Goal: Task Accomplishment & Management: Manage account settings

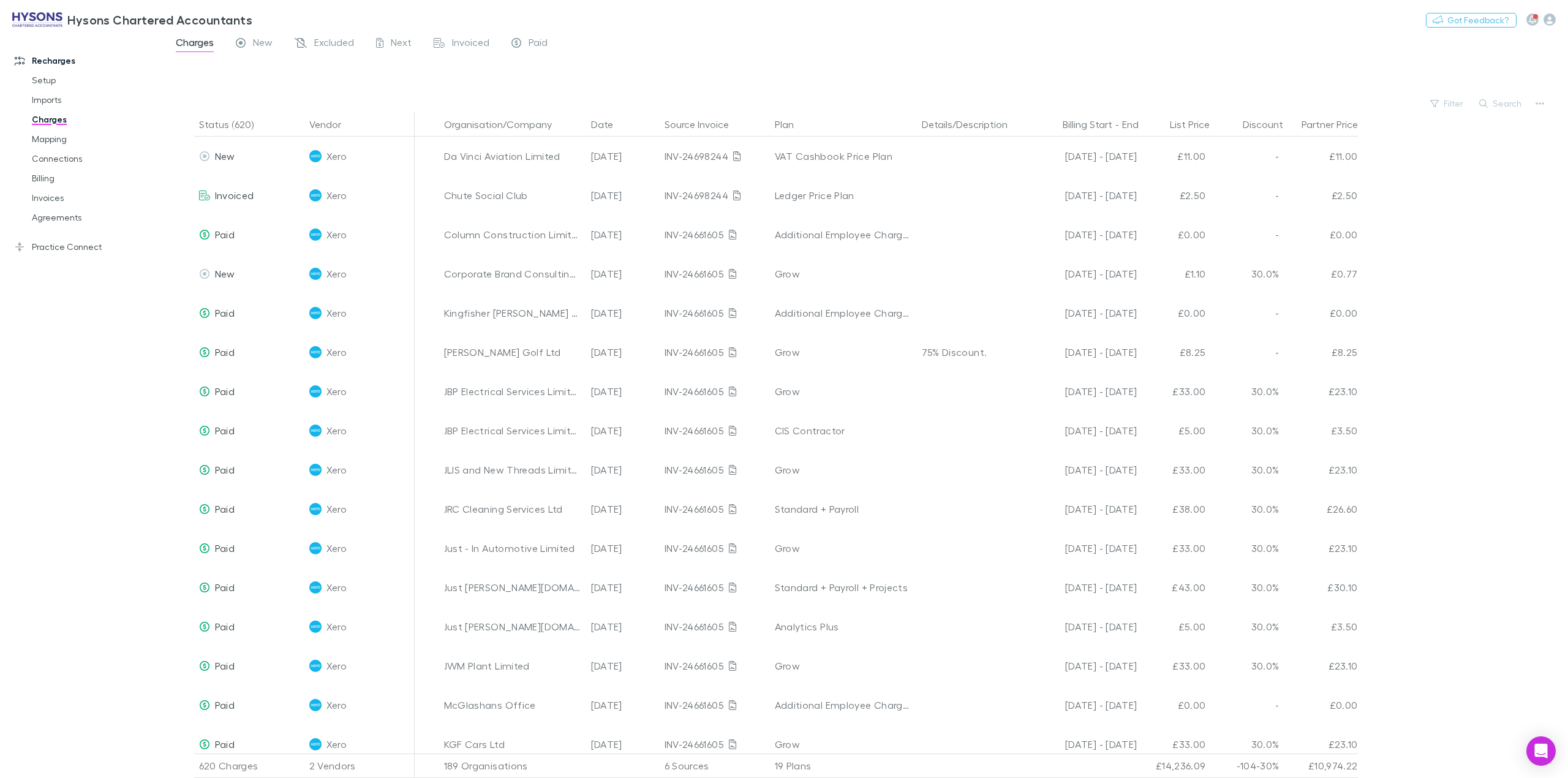
click at [1454, 93] on div at bounding box center [877, 76] width 1381 height 37
click at [1456, 99] on button "Filter" at bounding box center [1448, 103] width 47 height 15
click at [1305, 199] on li "Dext" at bounding box center [1365, 202] width 213 height 19
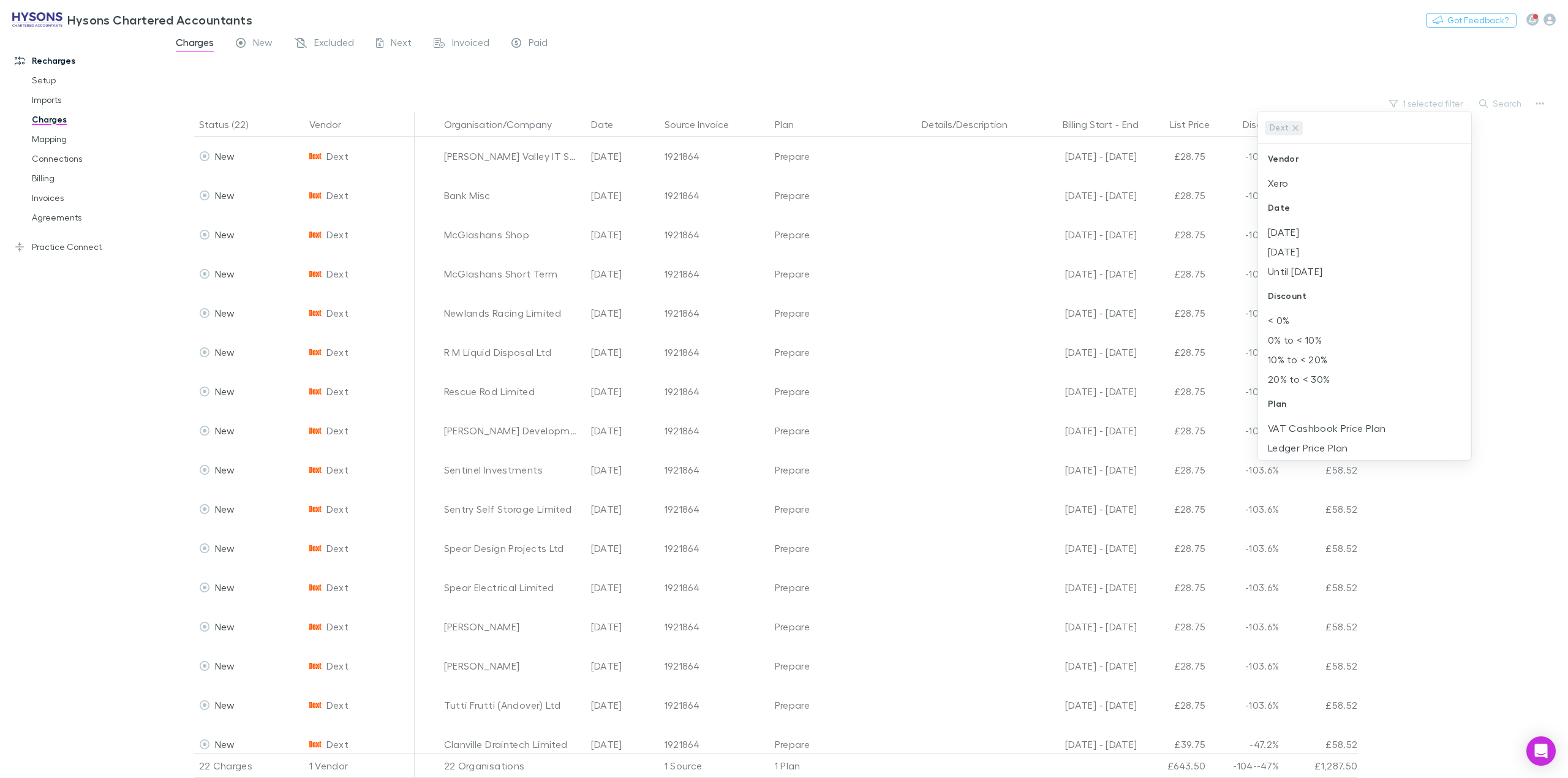
click at [1459, 555] on div at bounding box center [784, 389] width 1568 height 778
click at [1426, 104] on button "1 selected filter" at bounding box center [1427, 103] width 88 height 15
click at [1287, 187] on li "Xero" at bounding box center [1365, 182] width 213 height 19
click at [1295, 130] on icon at bounding box center [1295, 128] width 10 height 10
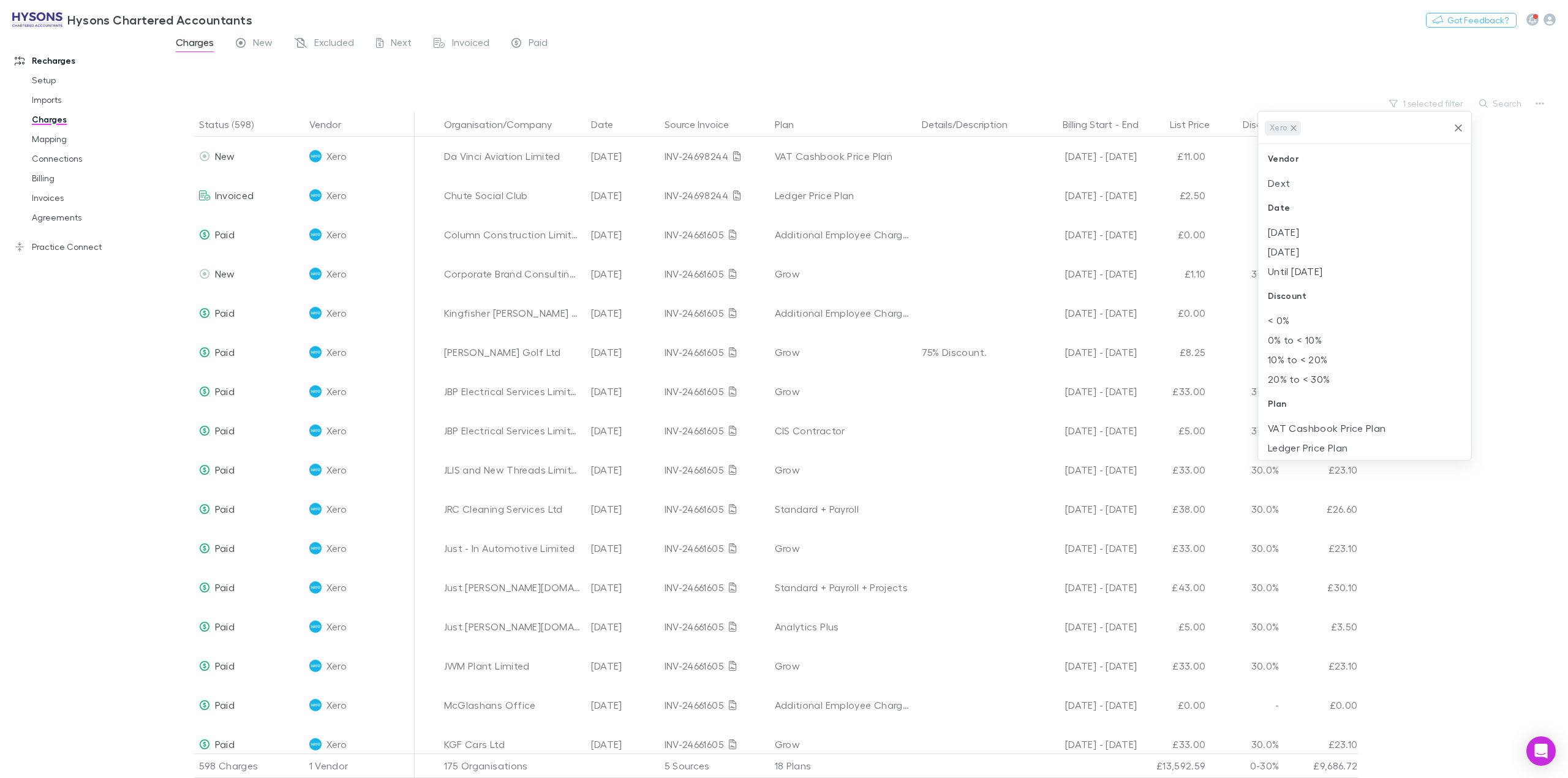
click at [1279, 182] on li "Dext" at bounding box center [1365, 182] width 213 height 19
click at [1292, 126] on icon at bounding box center [1293, 128] width 10 height 10
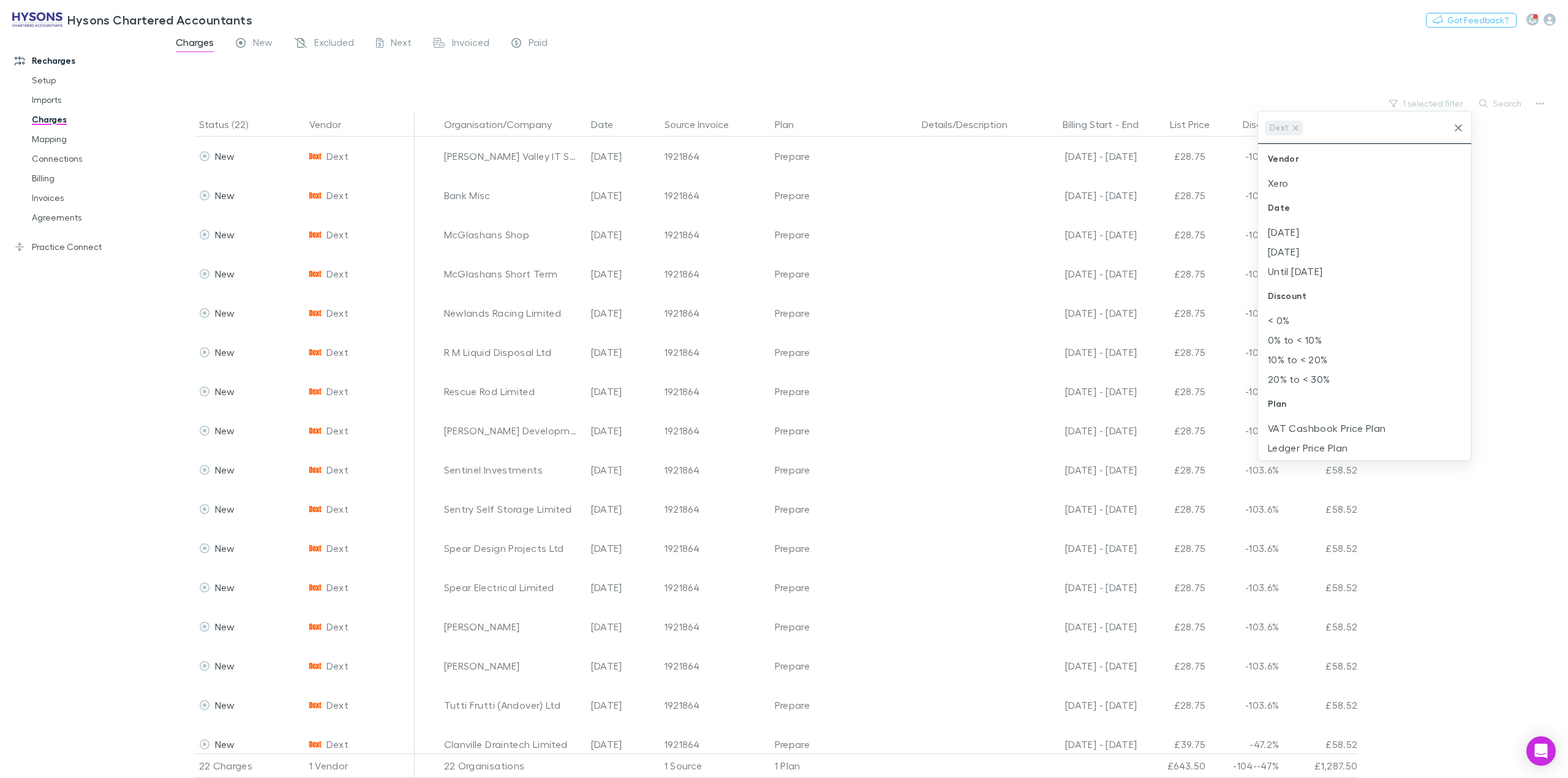
click at [1487, 184] on div at bounding box center [784, 389] width 1568 height 778
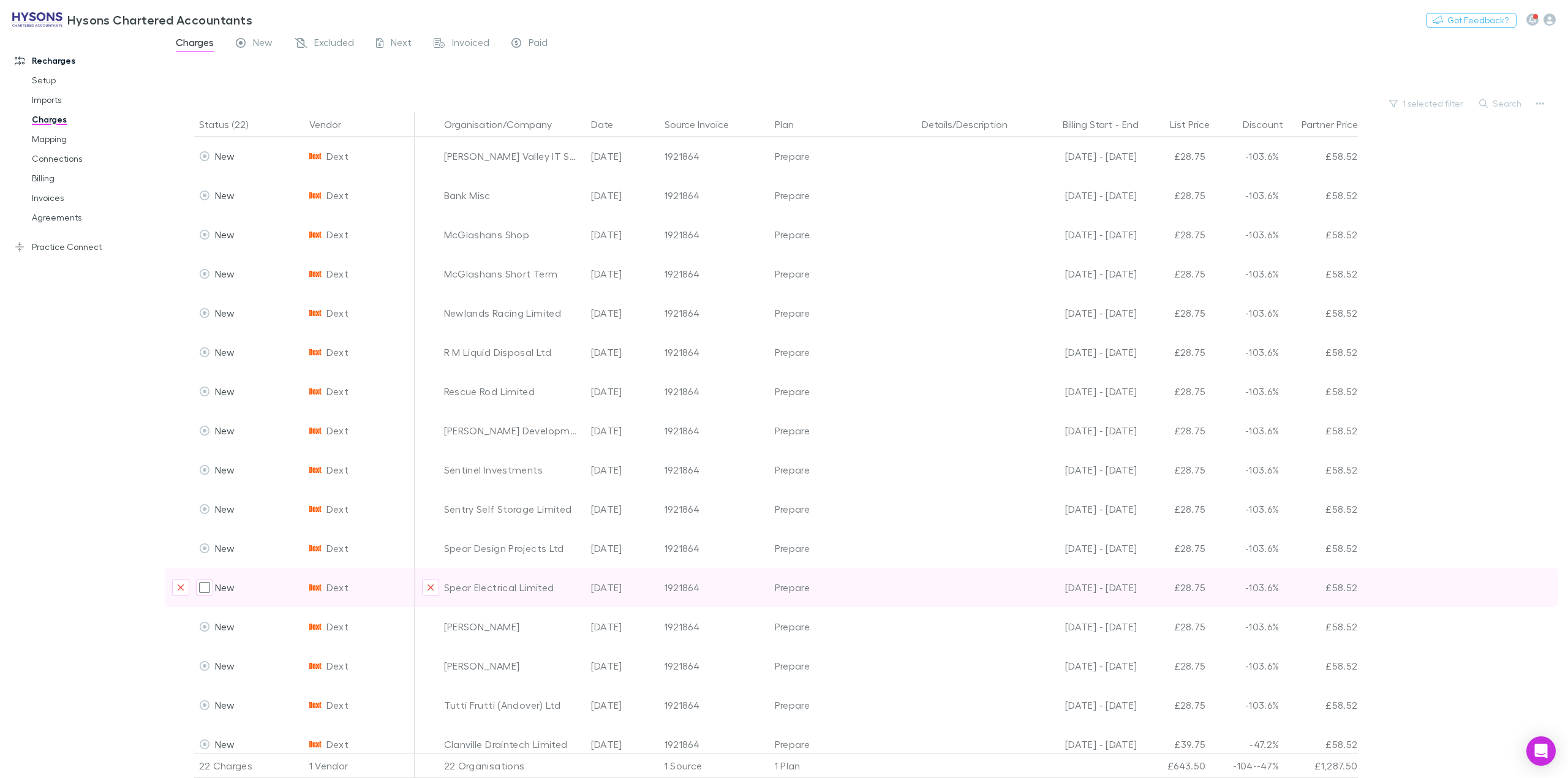
scroll to position [249, 0]
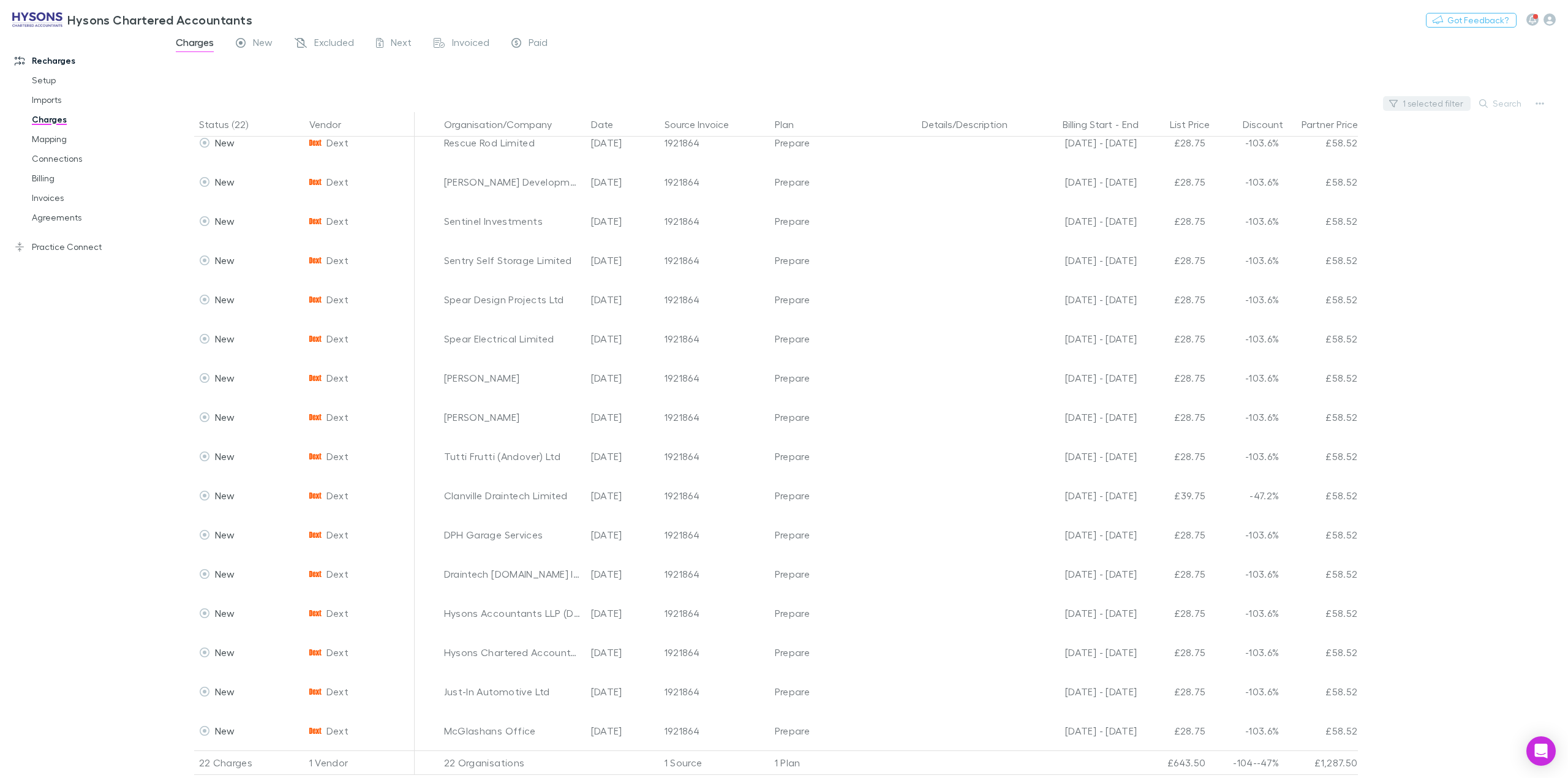
click at [1436, 101] on button "1 selected filter" at bounding box center [1427, 103] width 88 height 15
click at [1296, 128] on icon at bounding box center [1295, 128] width 10 height 10
click at [1273, 182] on li "Xero" at bounding box center [1365, 182] width 213 height 19
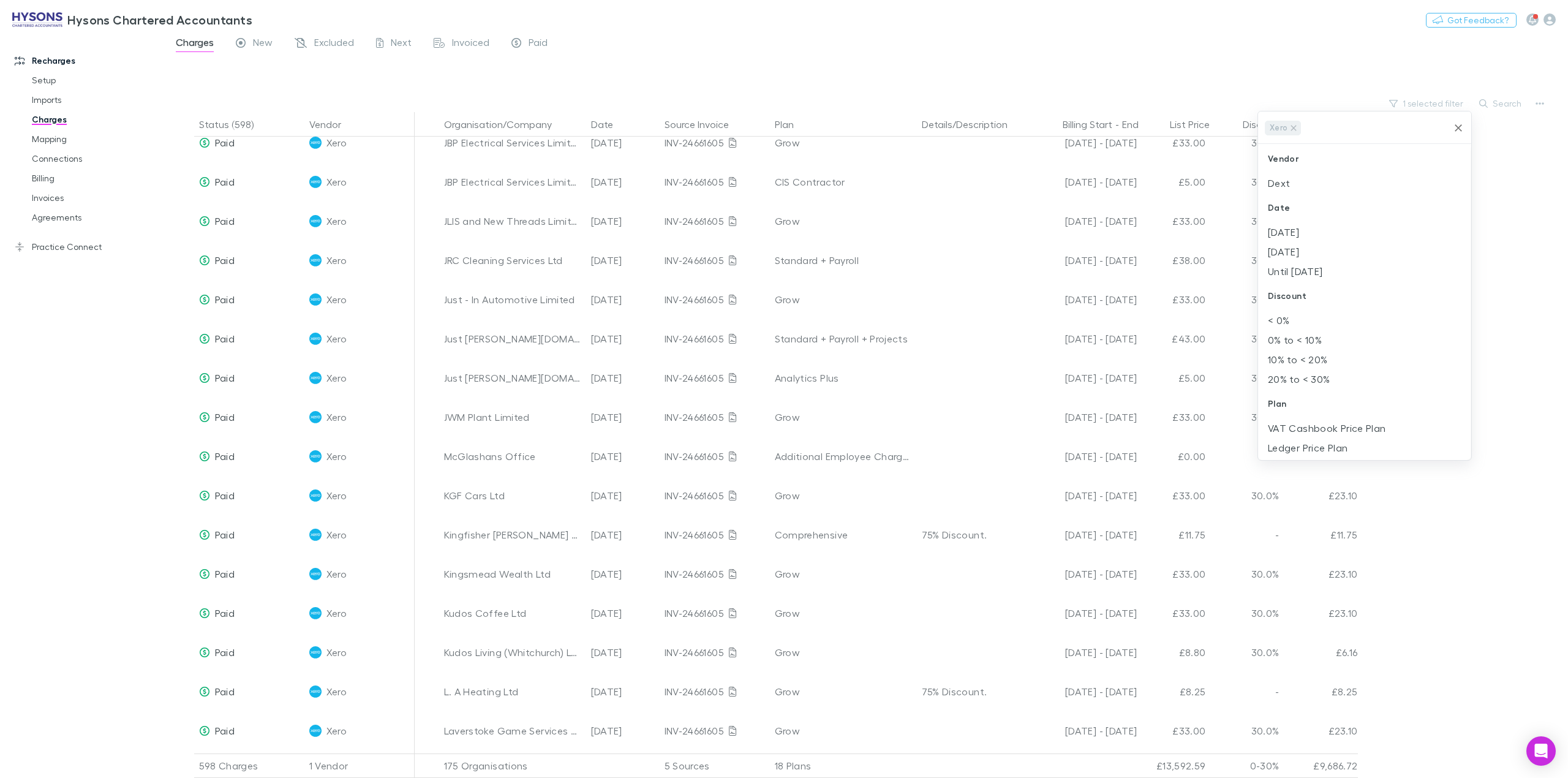
scroll to position [7186, 0]
click at [1473, 519] on div at bounding box center [784, 389] width 1568 height 778
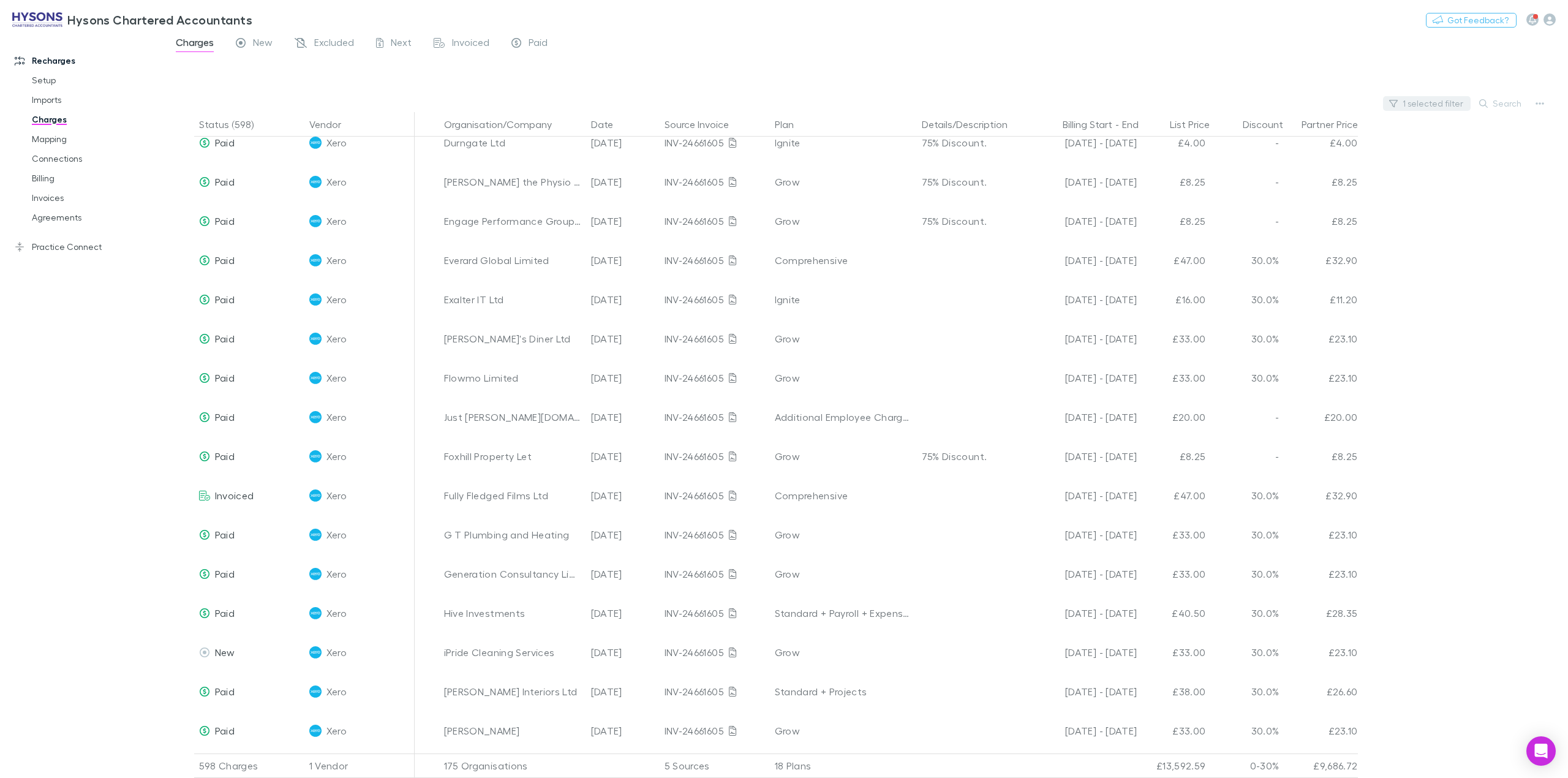
click at [1418, 100] on button "1 selected filter" at bounding box center [1427, 103] width 88 height 15
click at [1314, 186] on li "Dext" at bounding box center [1365, 182] width 213 height 19
click at [1296, 129] on icon at bounding box center [1293, 128] width 10 height 10
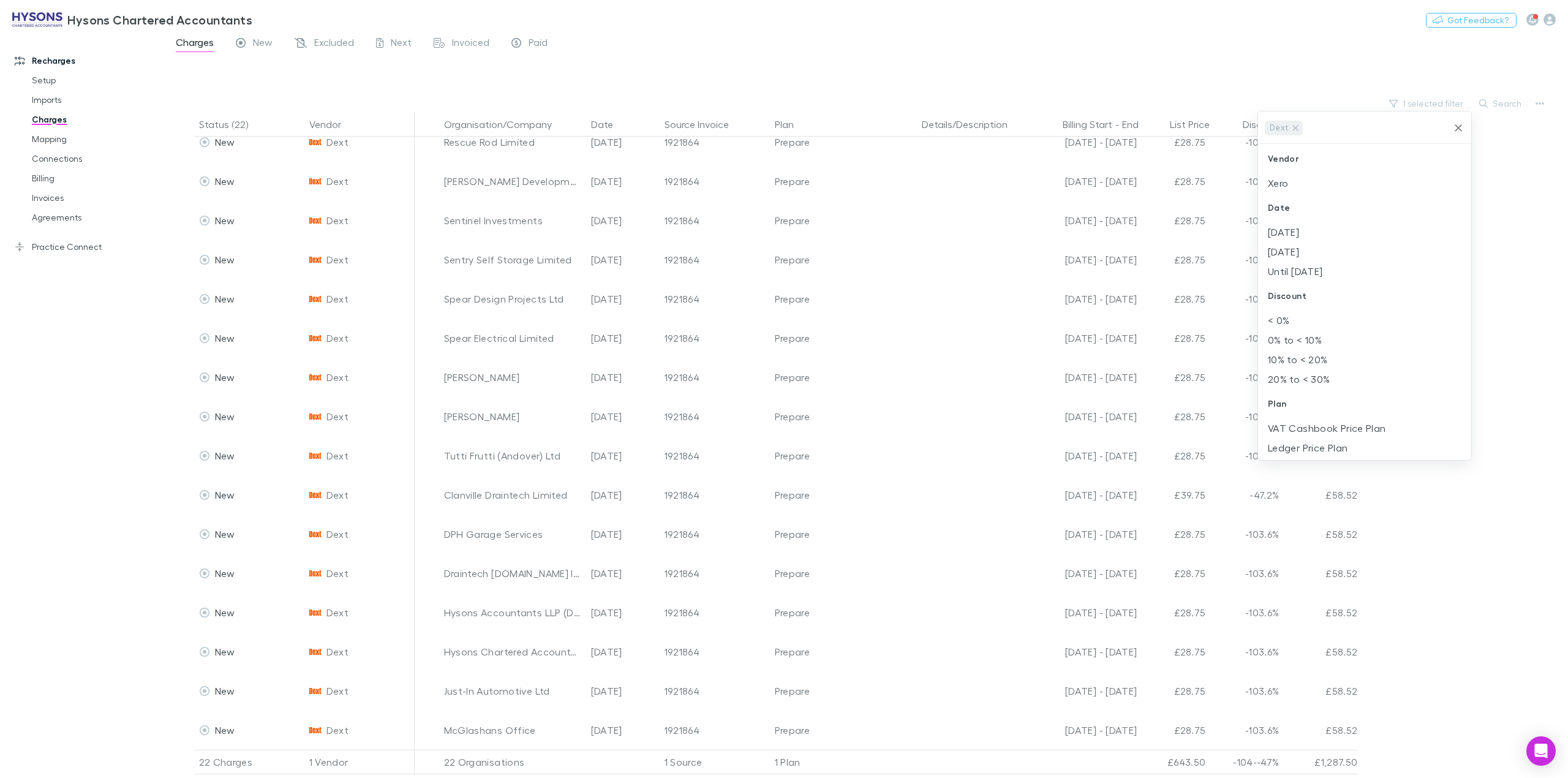
scroll to position [249, 0]
click at [1508, 220] on div at bounding box center [784, 389] width 1568 height 778
click at [341, 52] on link "Excluded" at bounding box center [324, 43] width 62 height 19
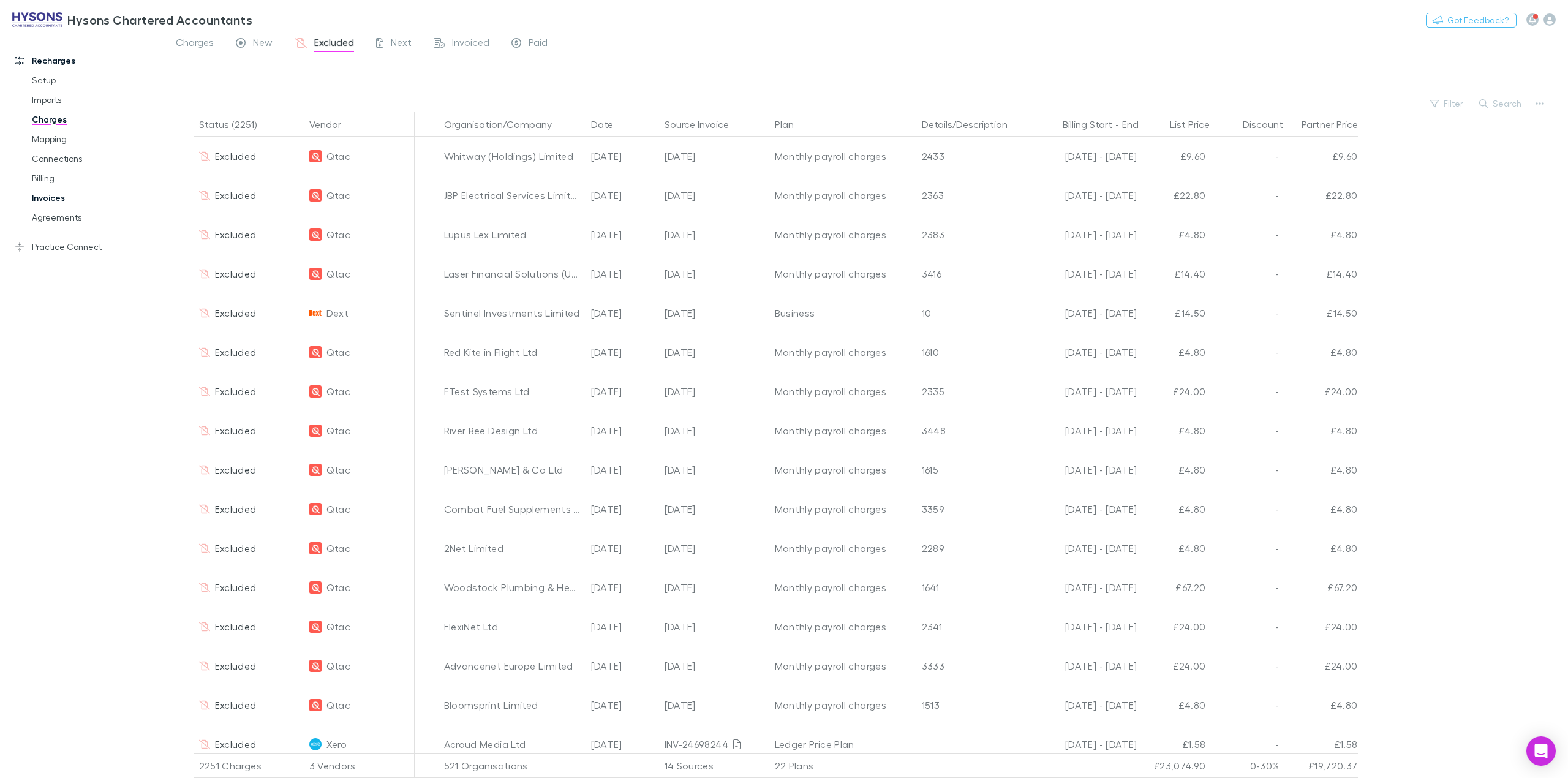
drag, startPoint x: 35, startPoint y: 202, endPoint x: 50, endPoint y: 199, distance: 15.3
click at [35, 202] on link "Invoices" at bounding box center [97, 197] width 155 height 19
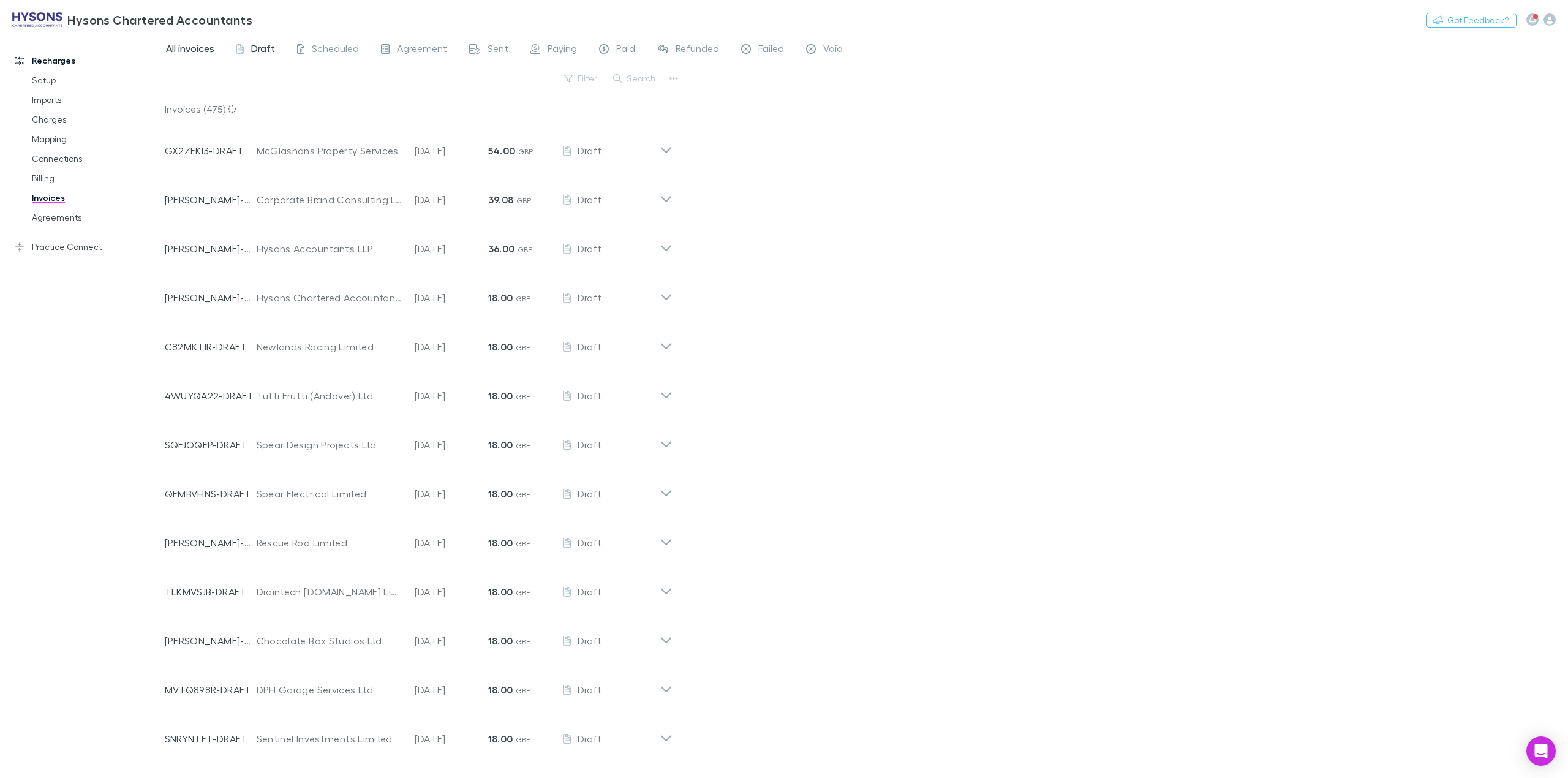
click at [266, 47] on span "Draft" at bounding box center [263, 50] width 24 height 16
click at [666, 199] on icon at bounding box center [666, 195] width 13 height 25
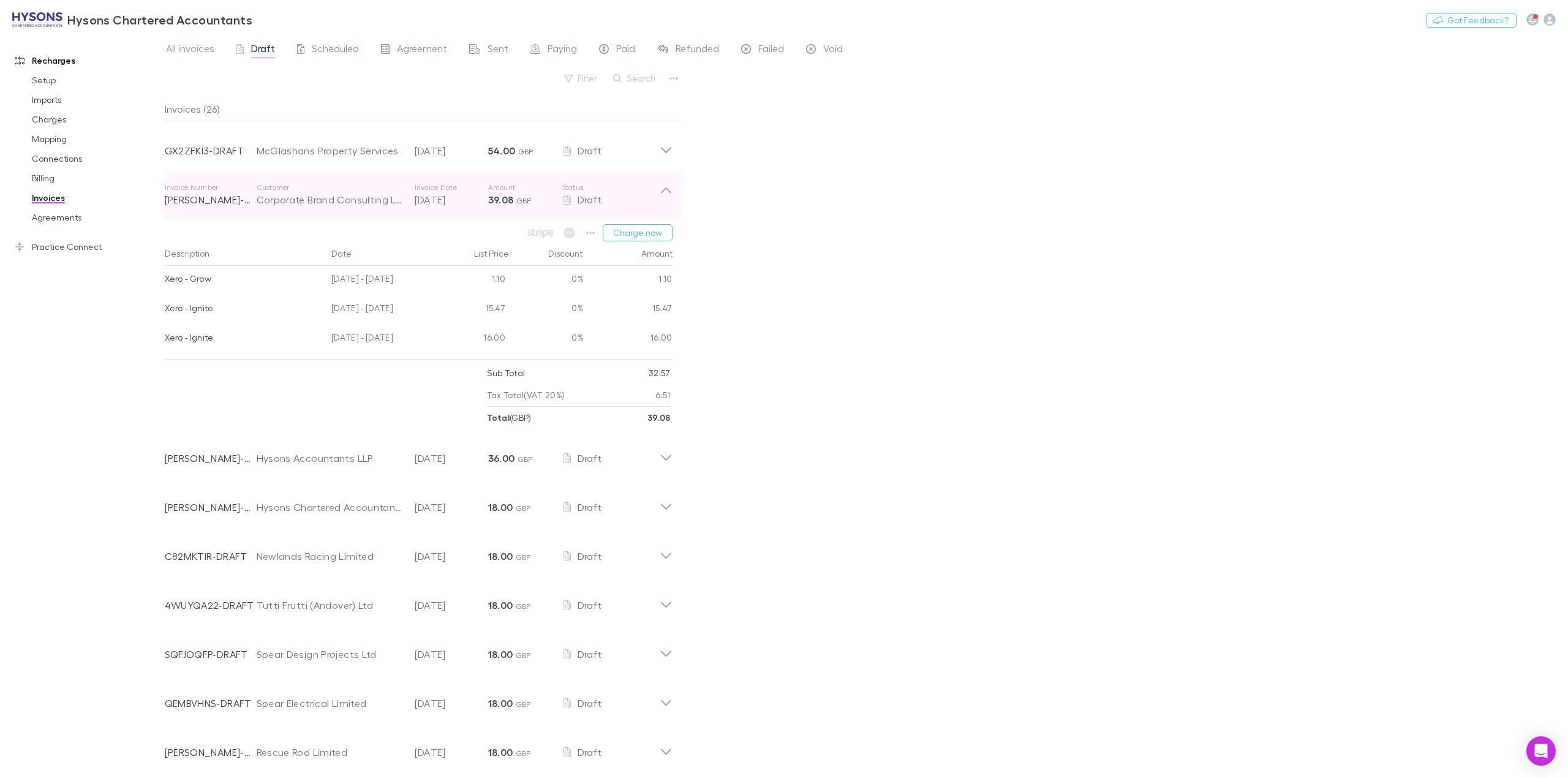
click at [666, 199] on icon at bounding box center [666, 195] width 13 height 25
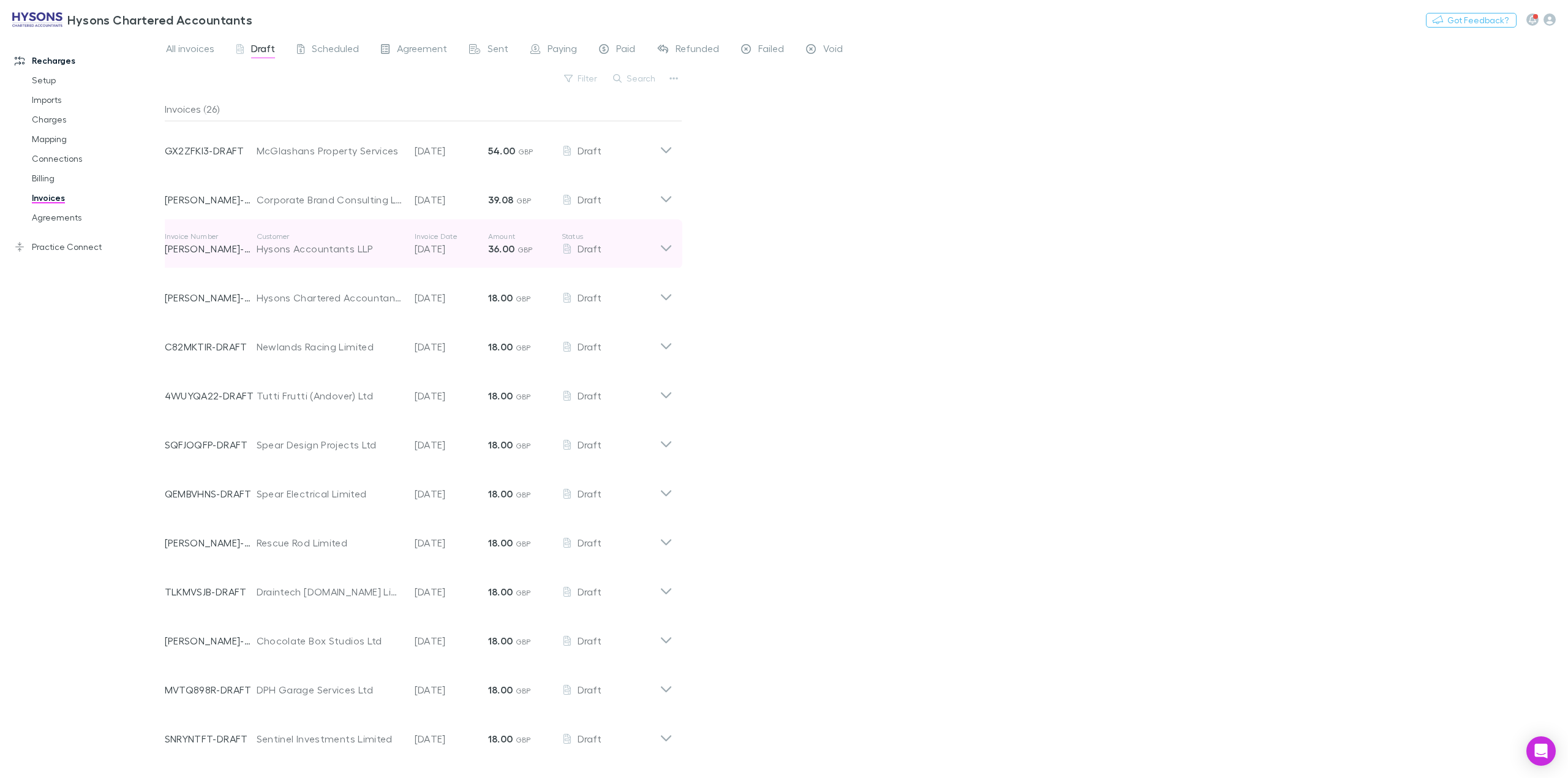
click at [662, 249] on icon at bounding box center [666, 244] width 13 height 25
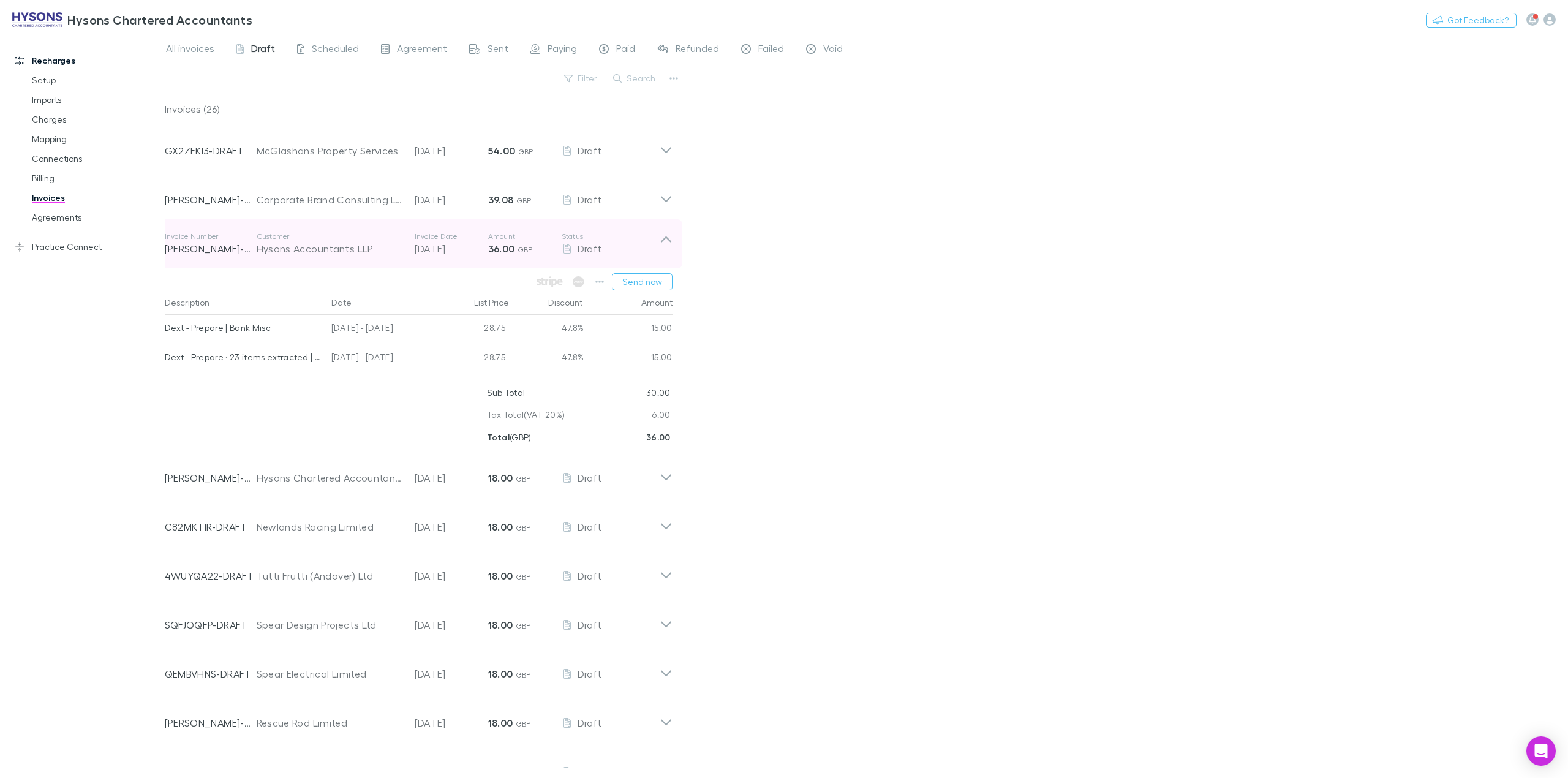
click at [670, 243] on icon at bounding box center [665, 240] width 10 height 6
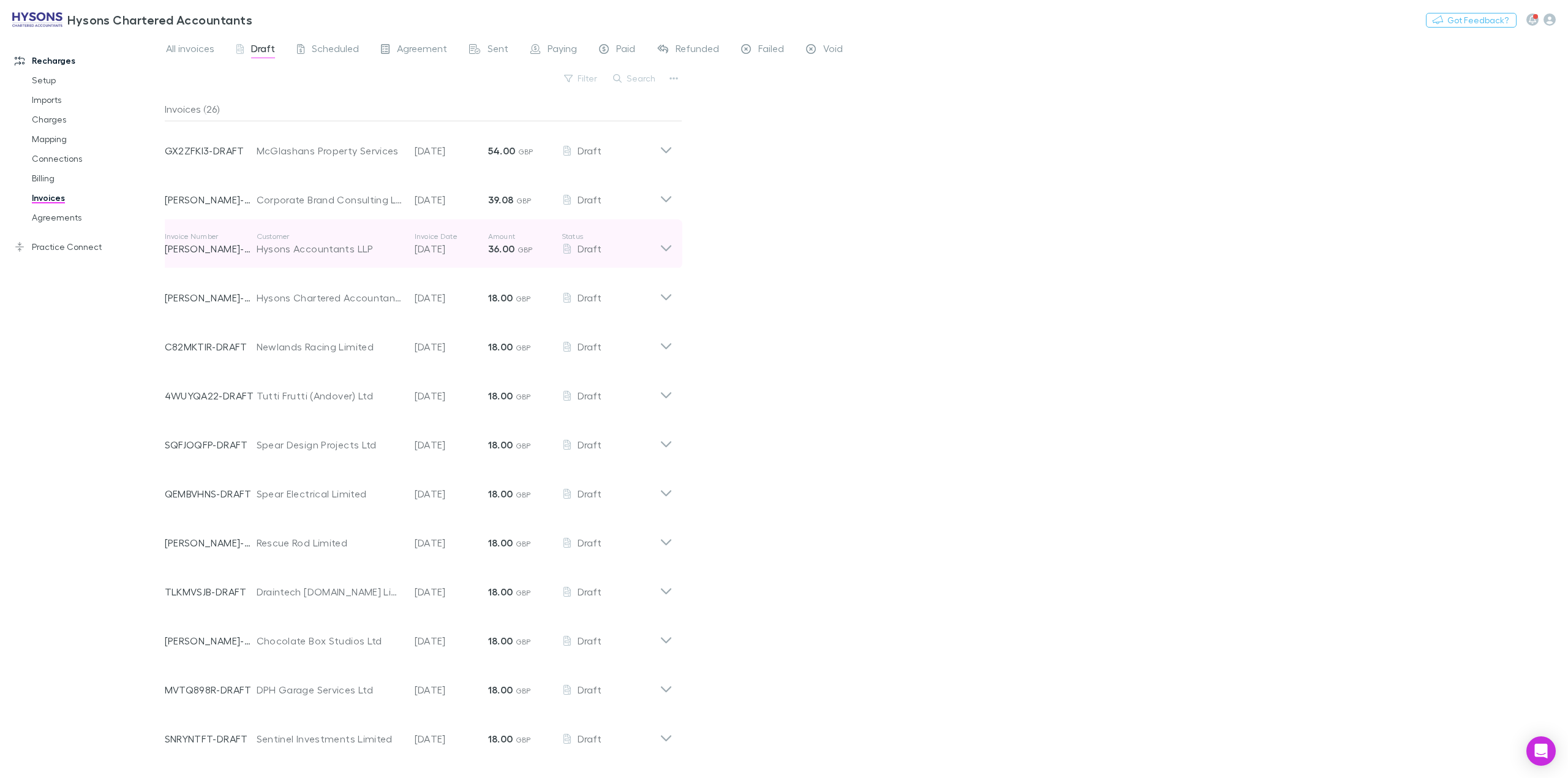
click at [670, 243] on icon at bounding box center [666, 244] width 13 height 25
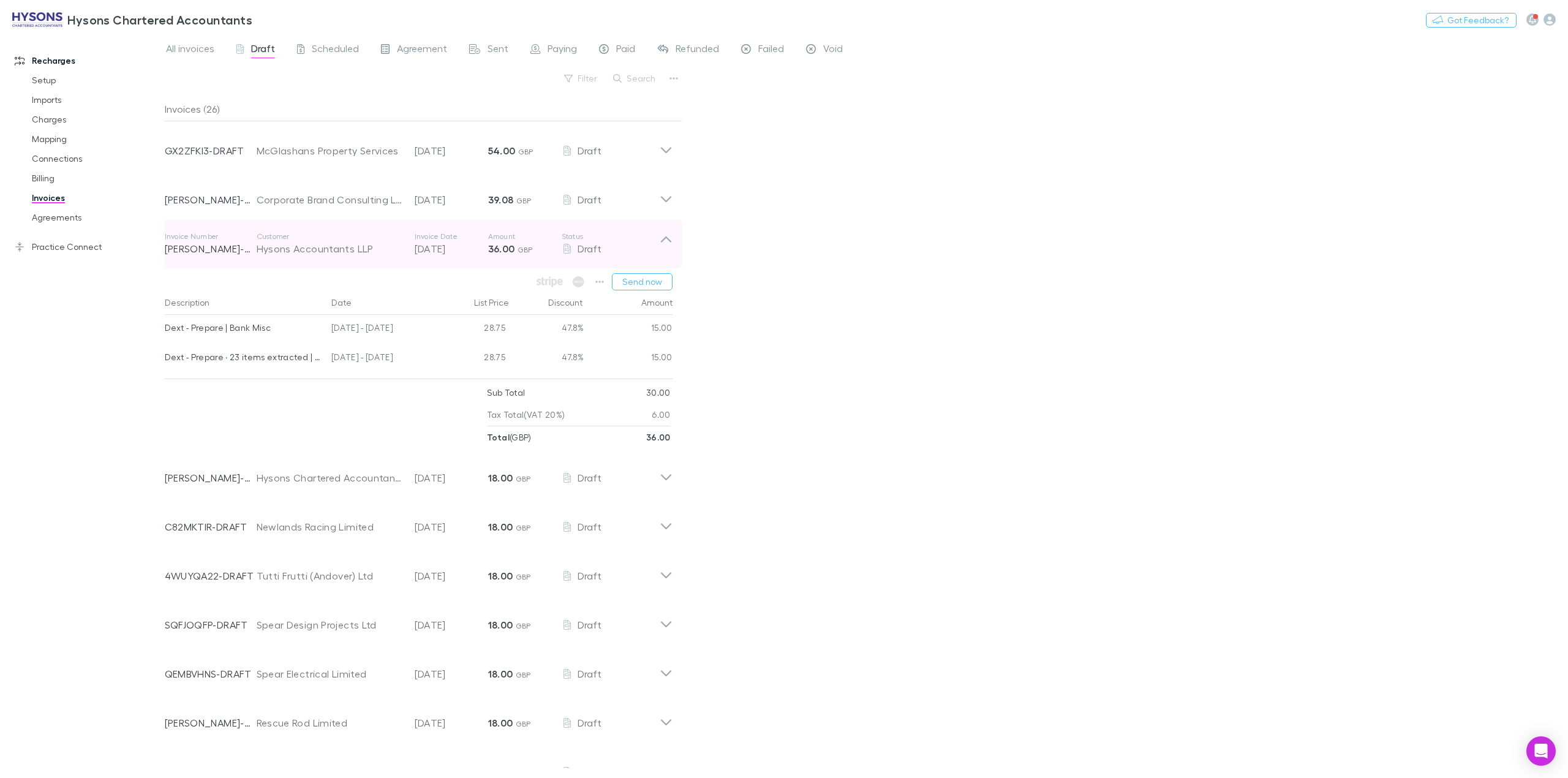
click at [670, 243] on icon at bounding box center [665, 240] width 10 height 6
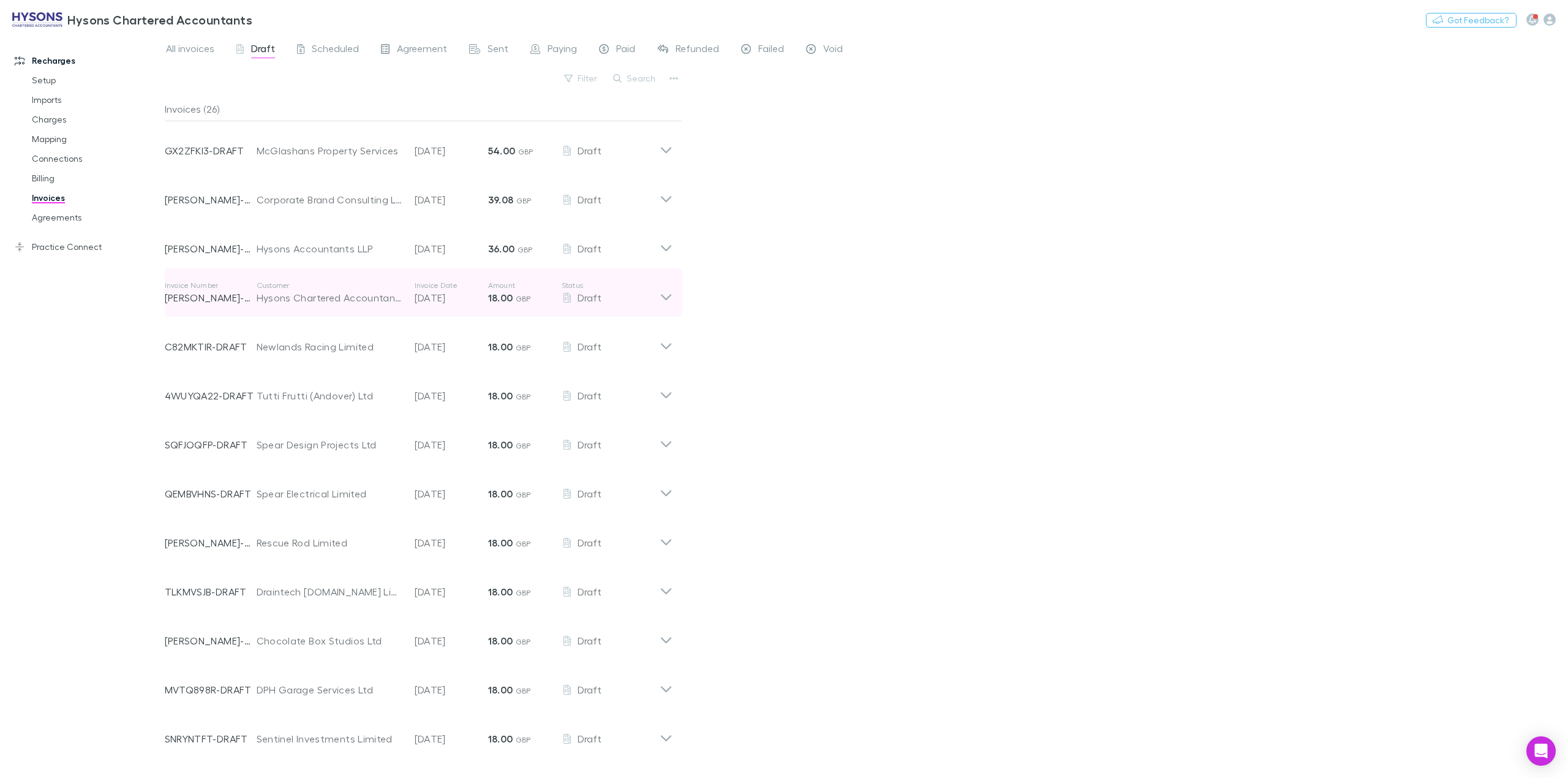
click at [667, 296] on icon at bounding box center [666, 293] width 13 height 25
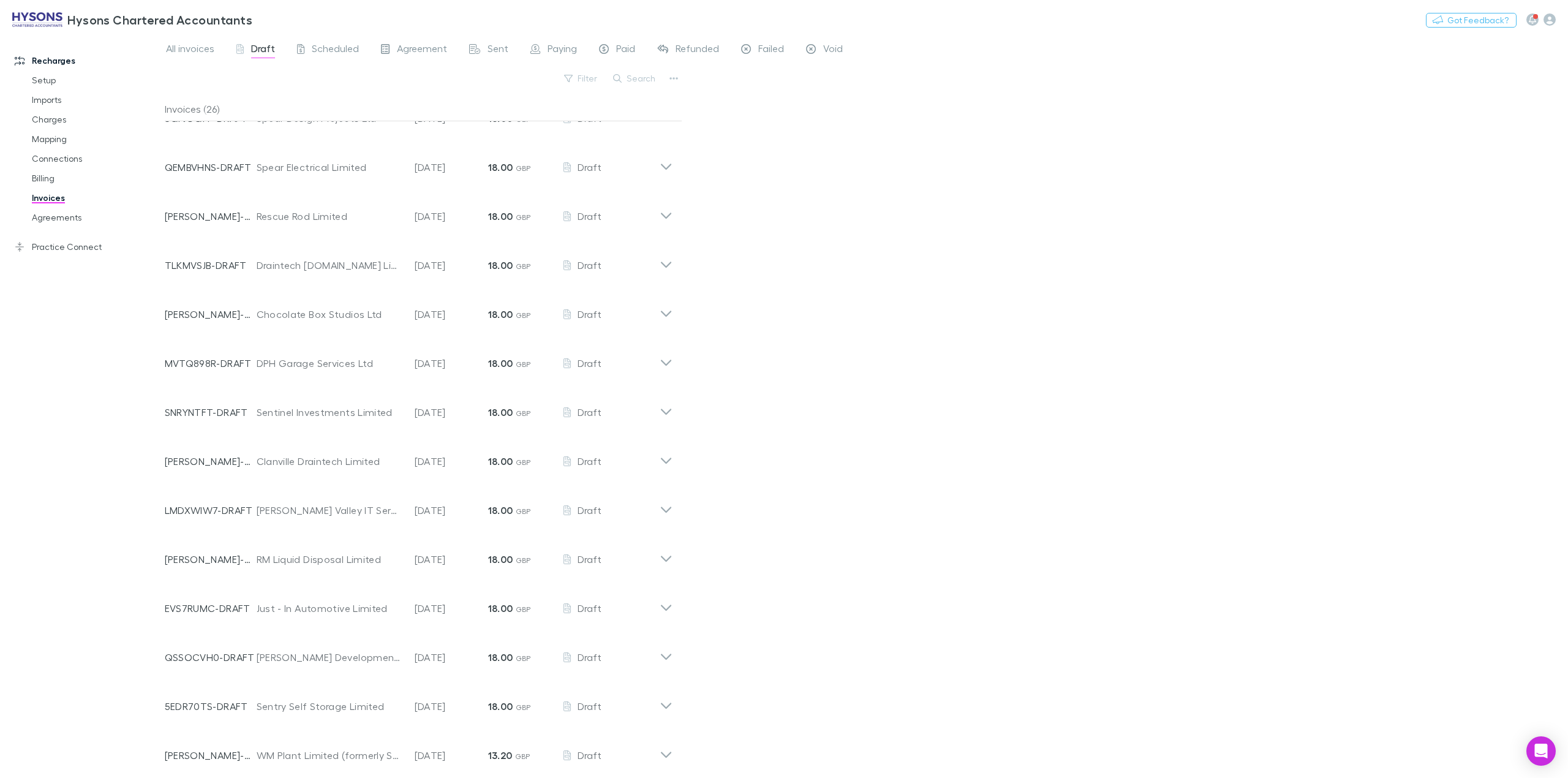
scroll to position [627, 0]
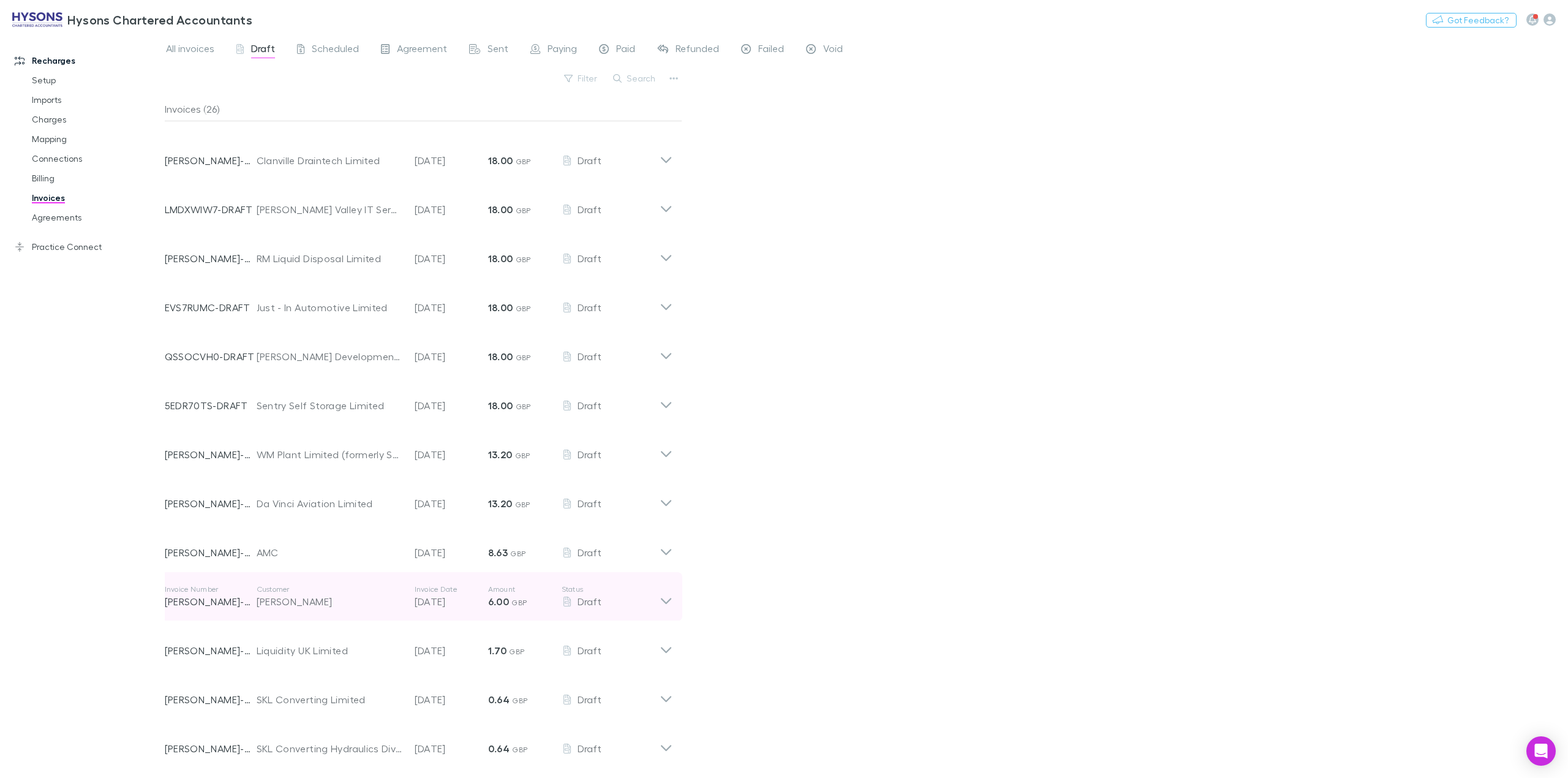
click at [665, 601] on icon at bounding box center [665, 601] width 10 height 6
click at [665, 601] on icon at bounding box center [666, 596] width 13 height 25
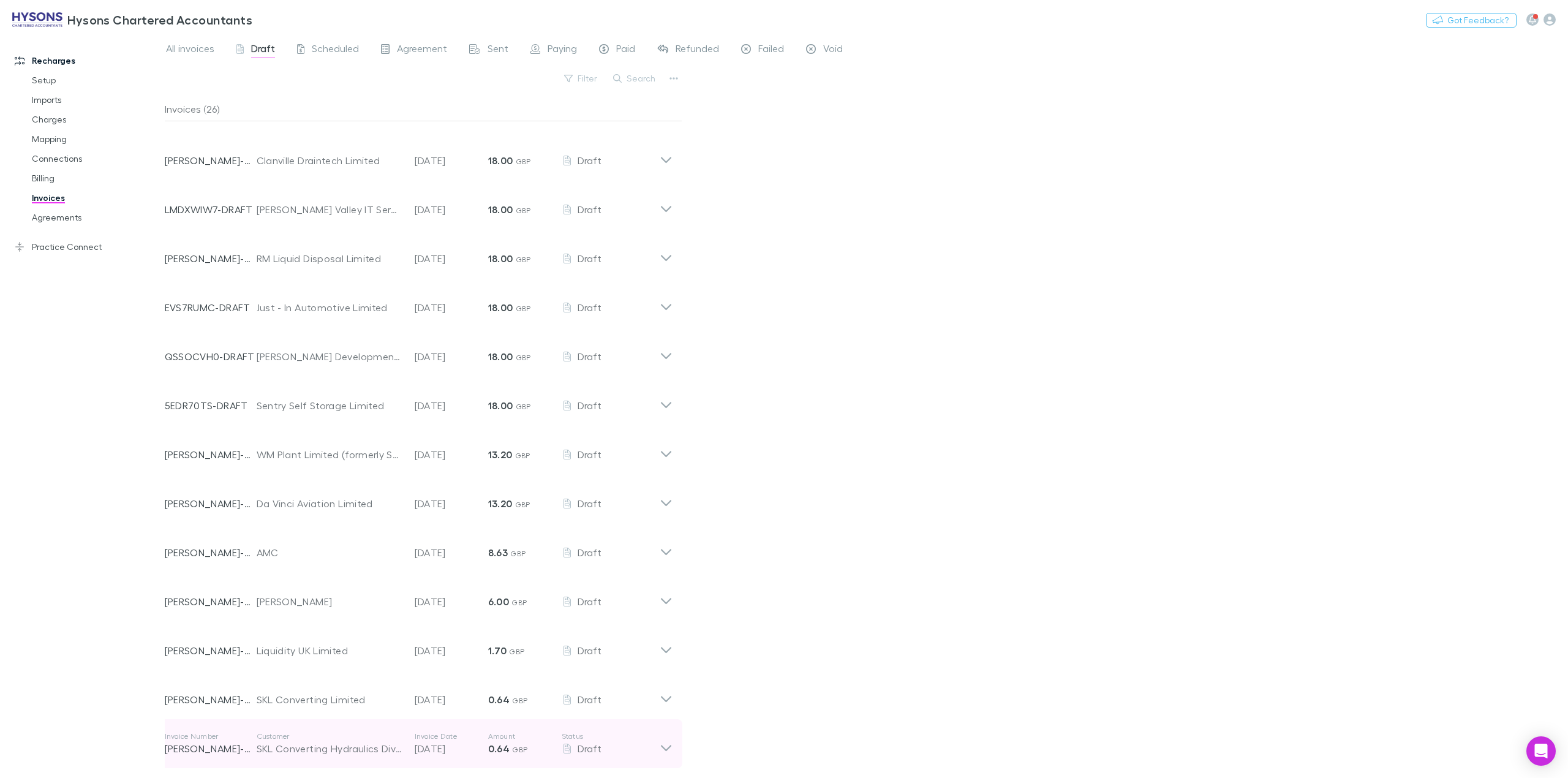
click at [668, 749] on icon at bounding box center [666, 744] width 13 height 25
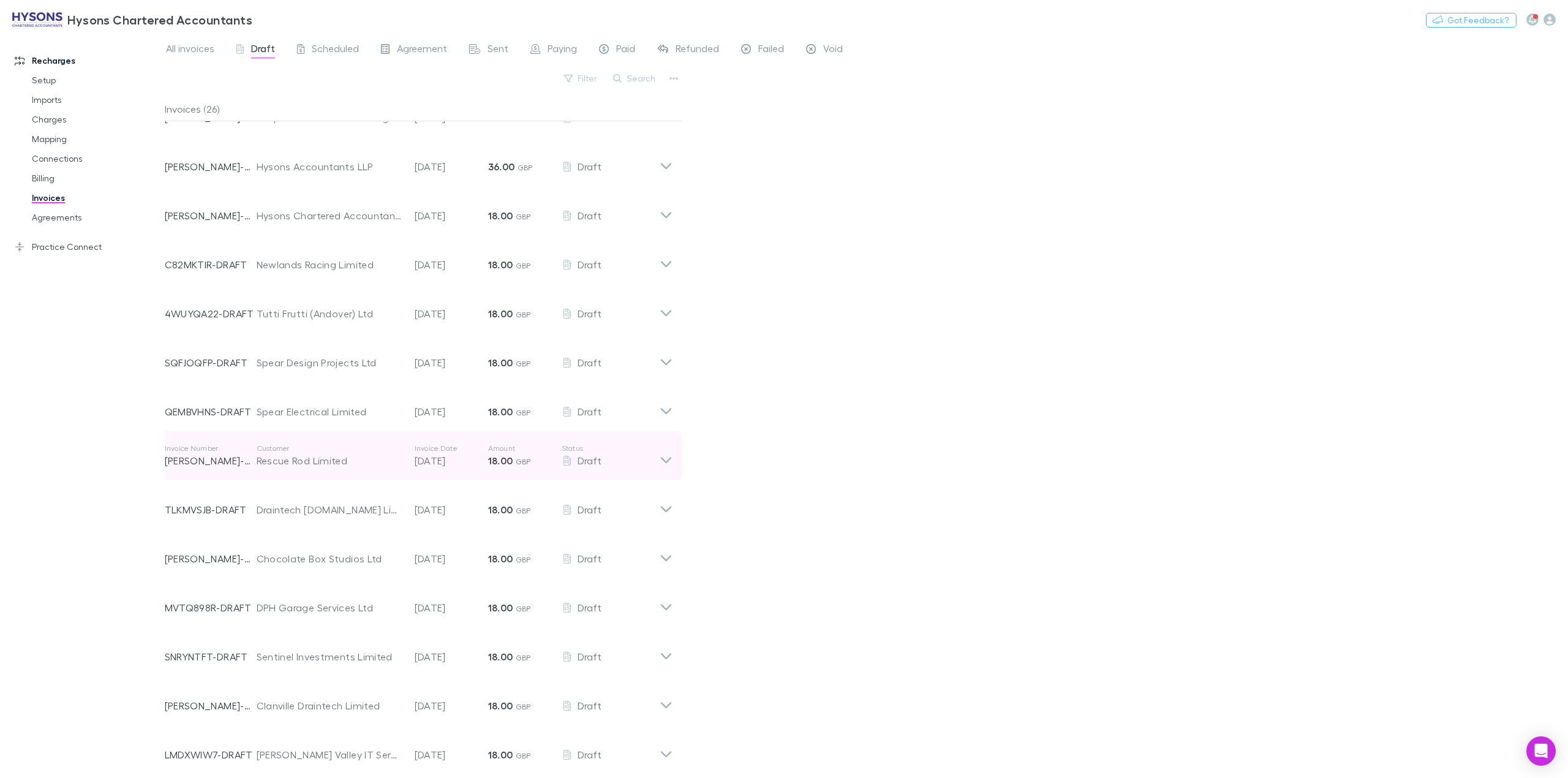
scroll to position [0, 0]
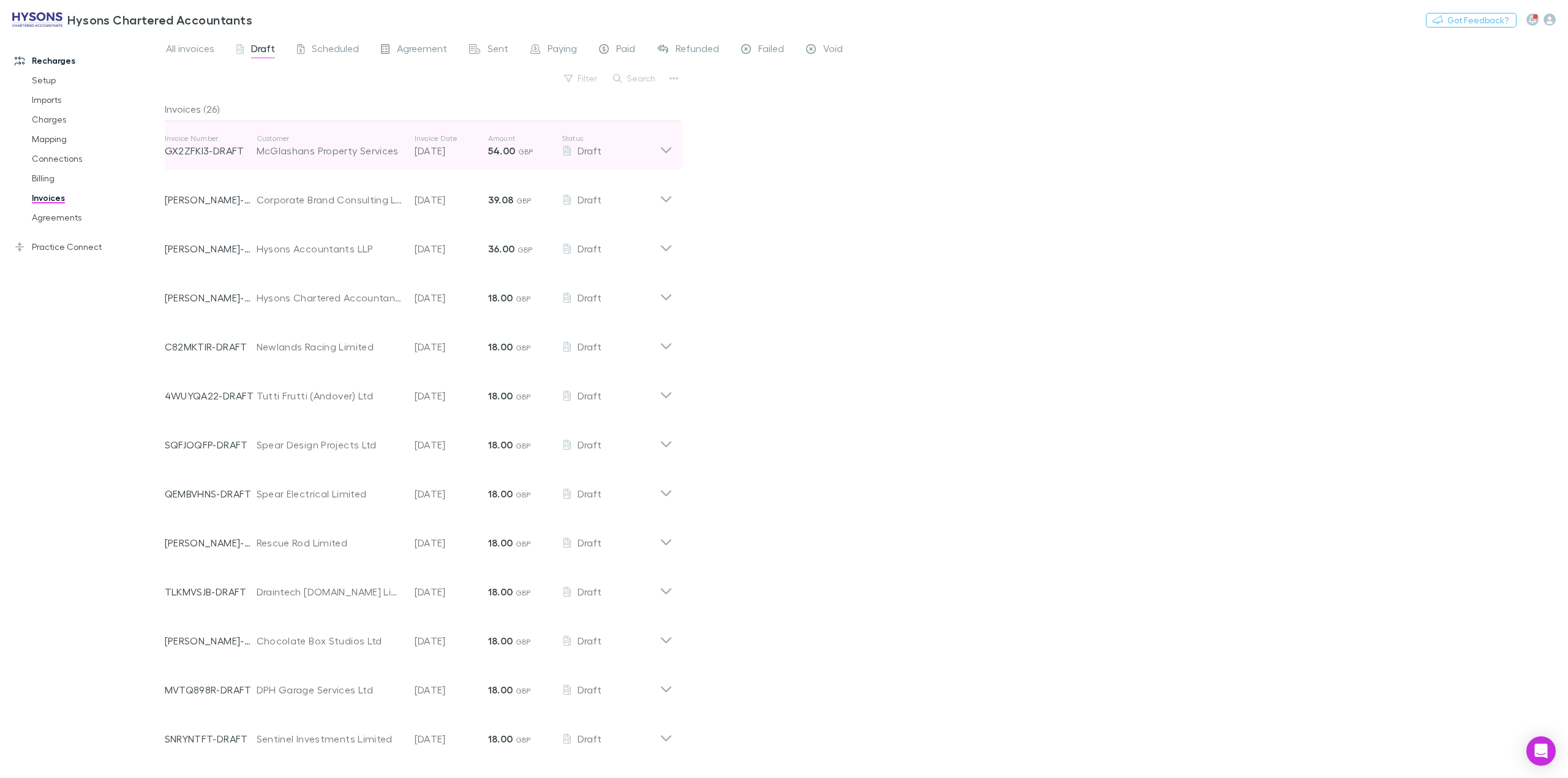
click at [665, 145] on icon at bounding box center [666, 146] width 13 height 25
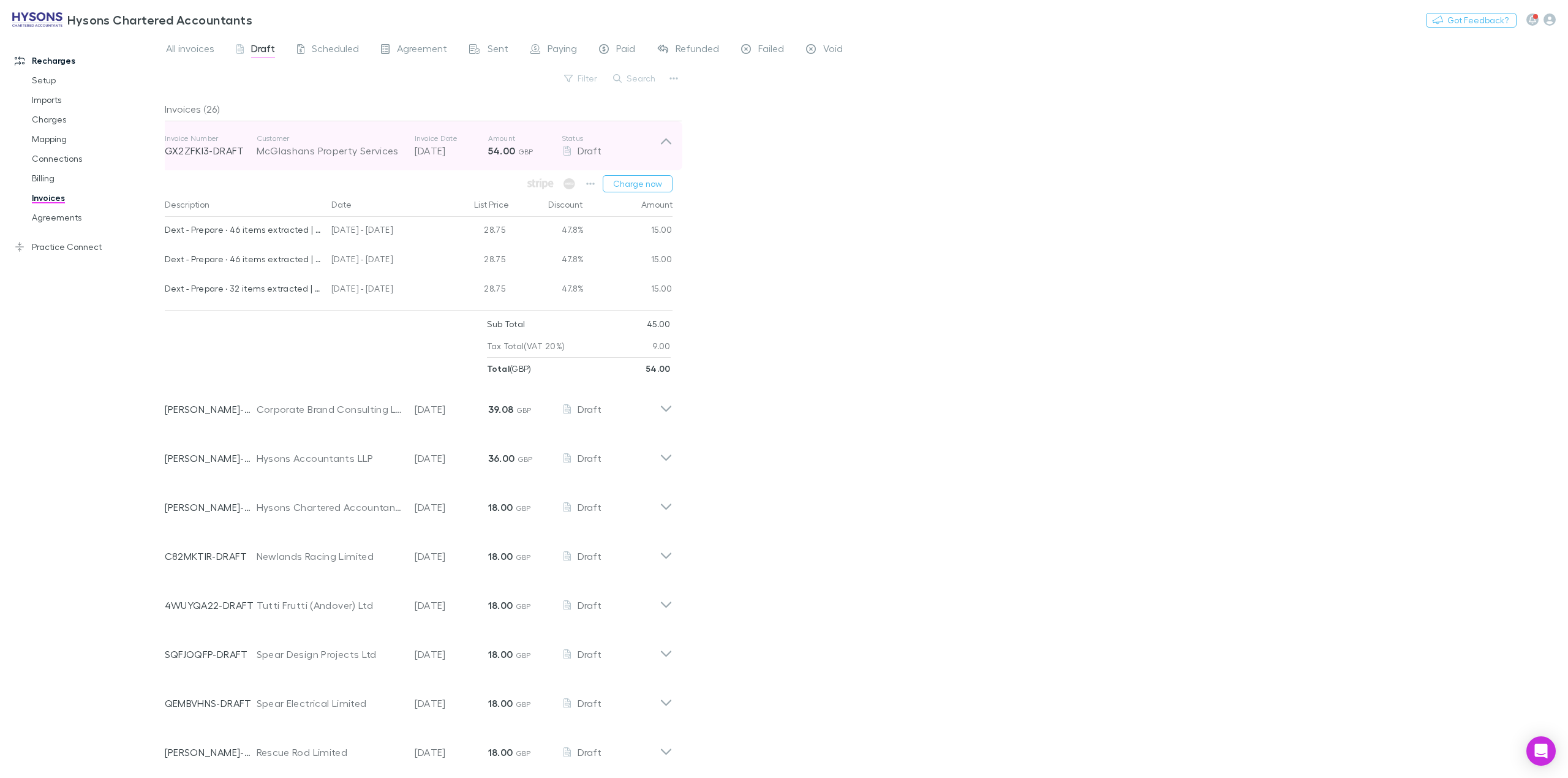
click at [665, 145] on icon at bounding box center [666, 146] width 13 height 25
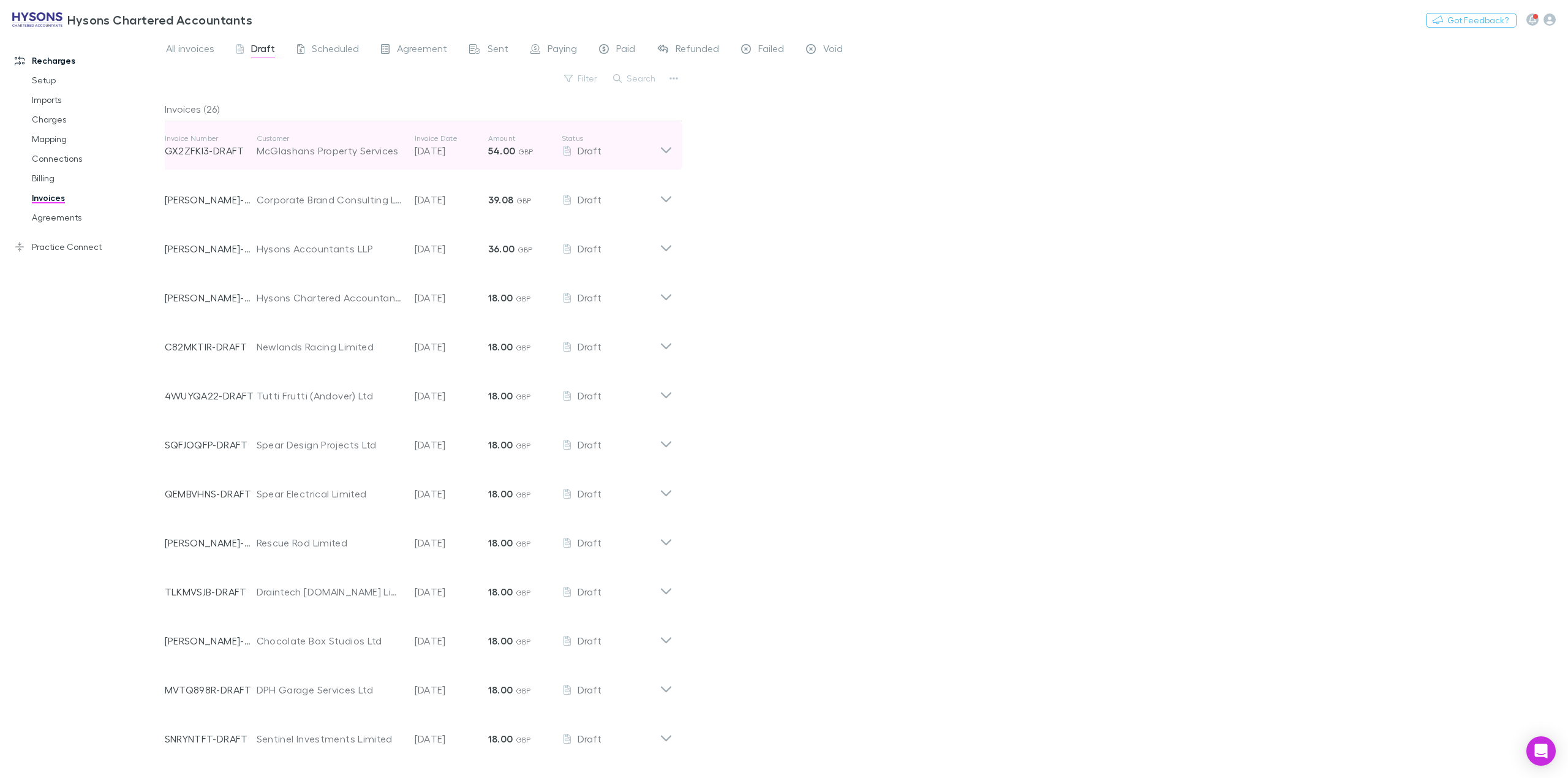
click at [665, 145] on icon at bounding box center [666, 146] width 13 height 25
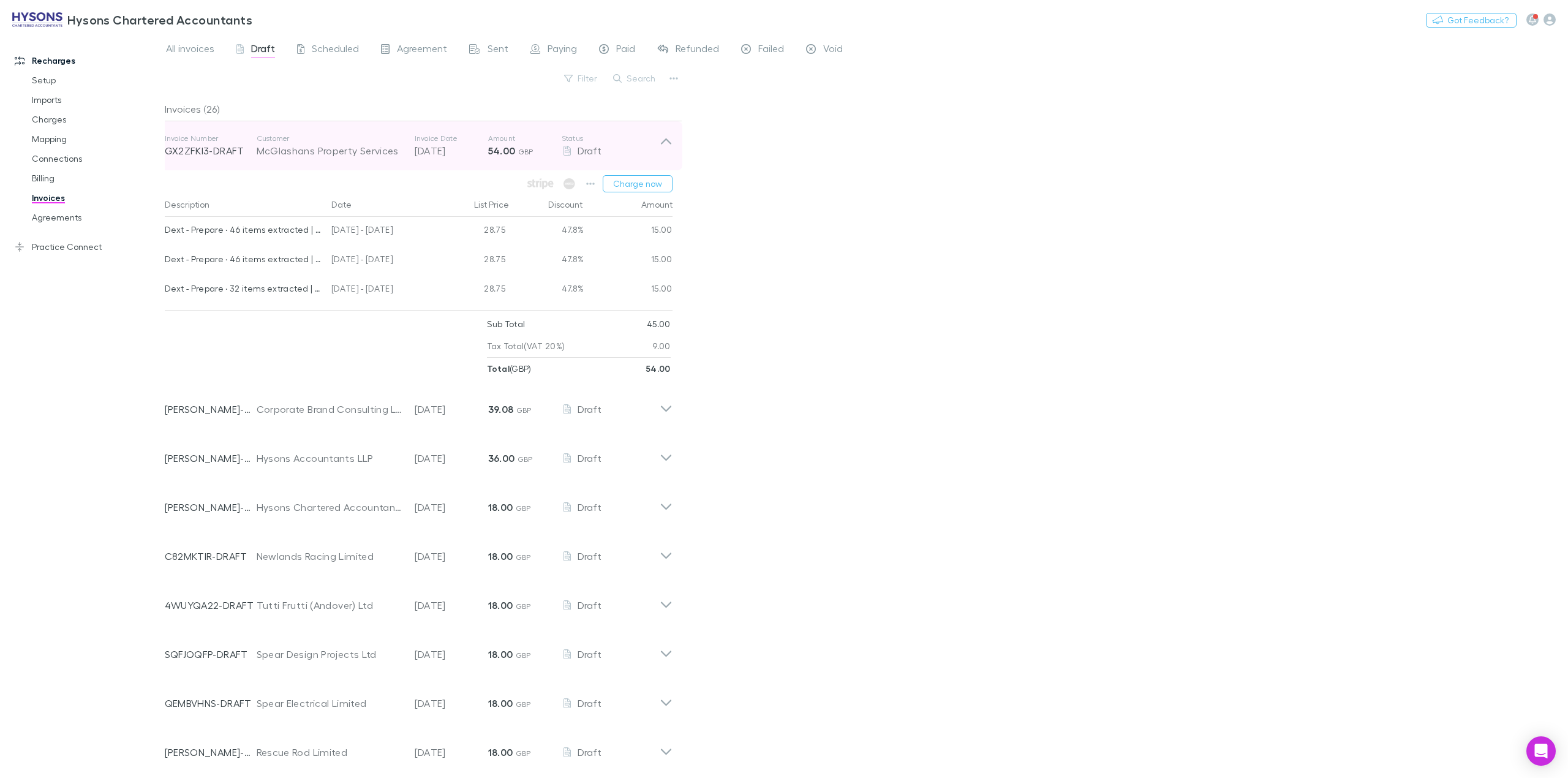
click at [669, 145] on icon at bounding box center [666, 146] width 13 height 25
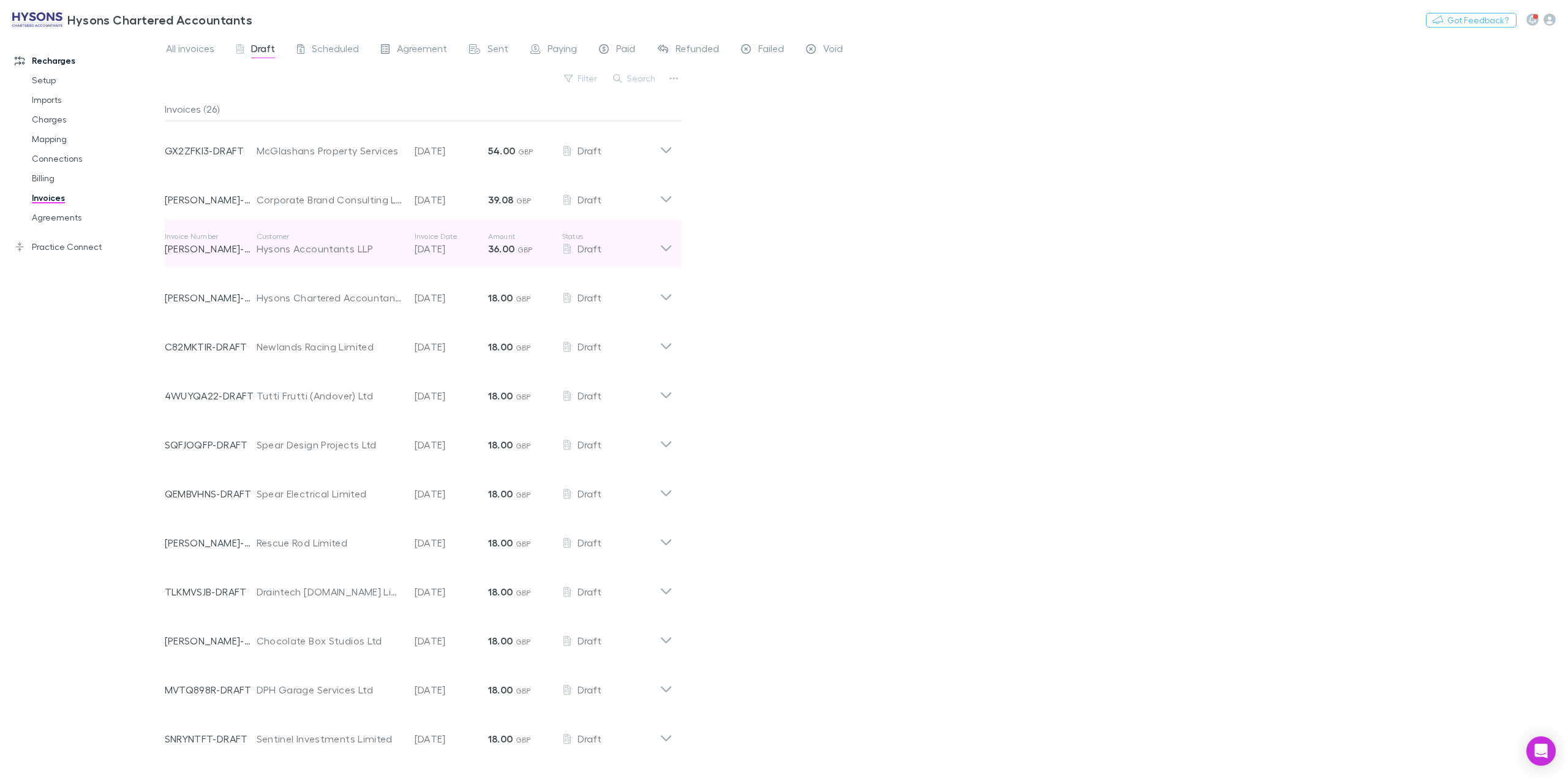
click at [667, 247] on icon at bounding box center [666, 244] width 13 height 25
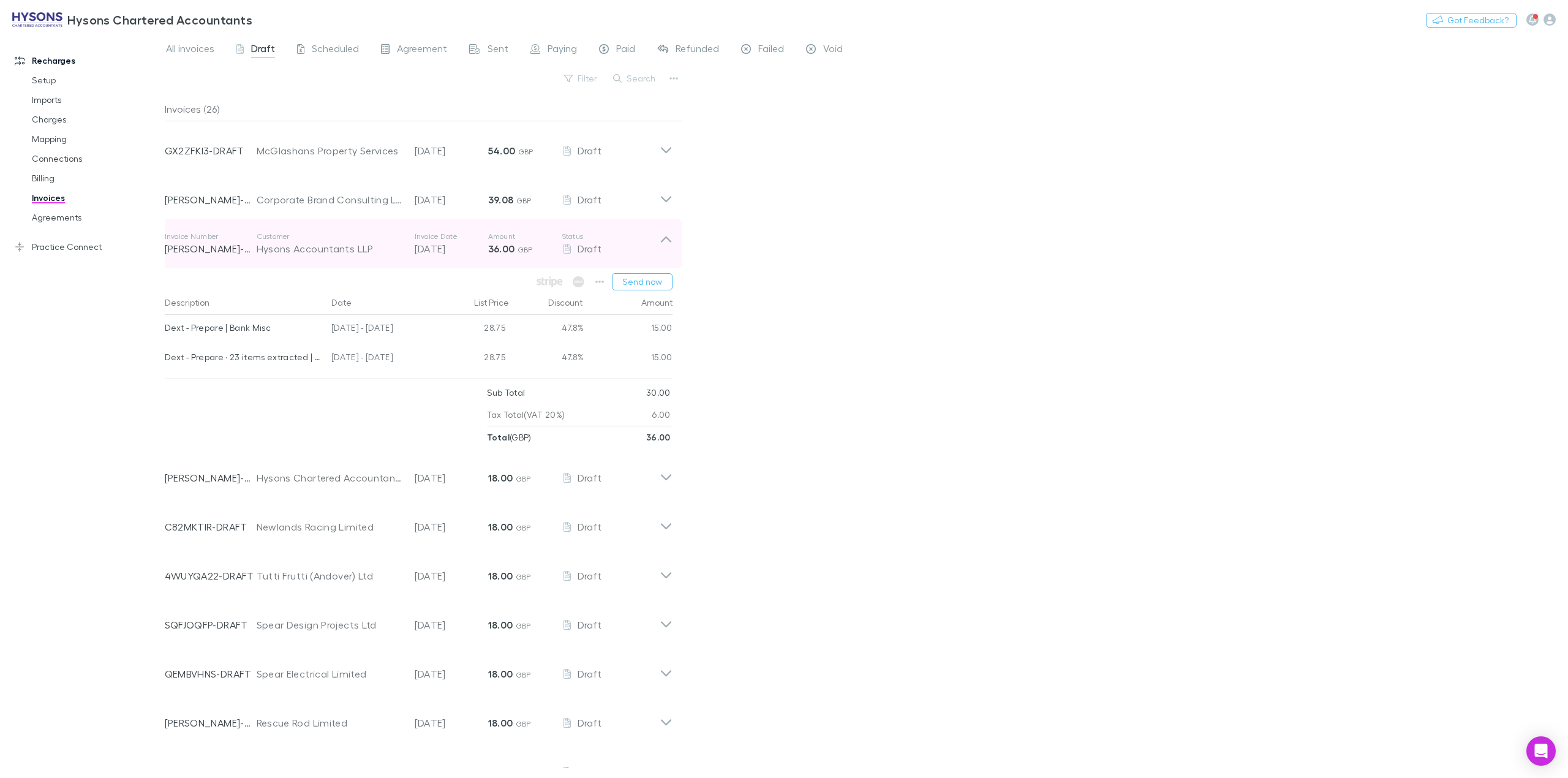
click at [667, 247] on icon at bounding box center [666, 244] width 13 height 25
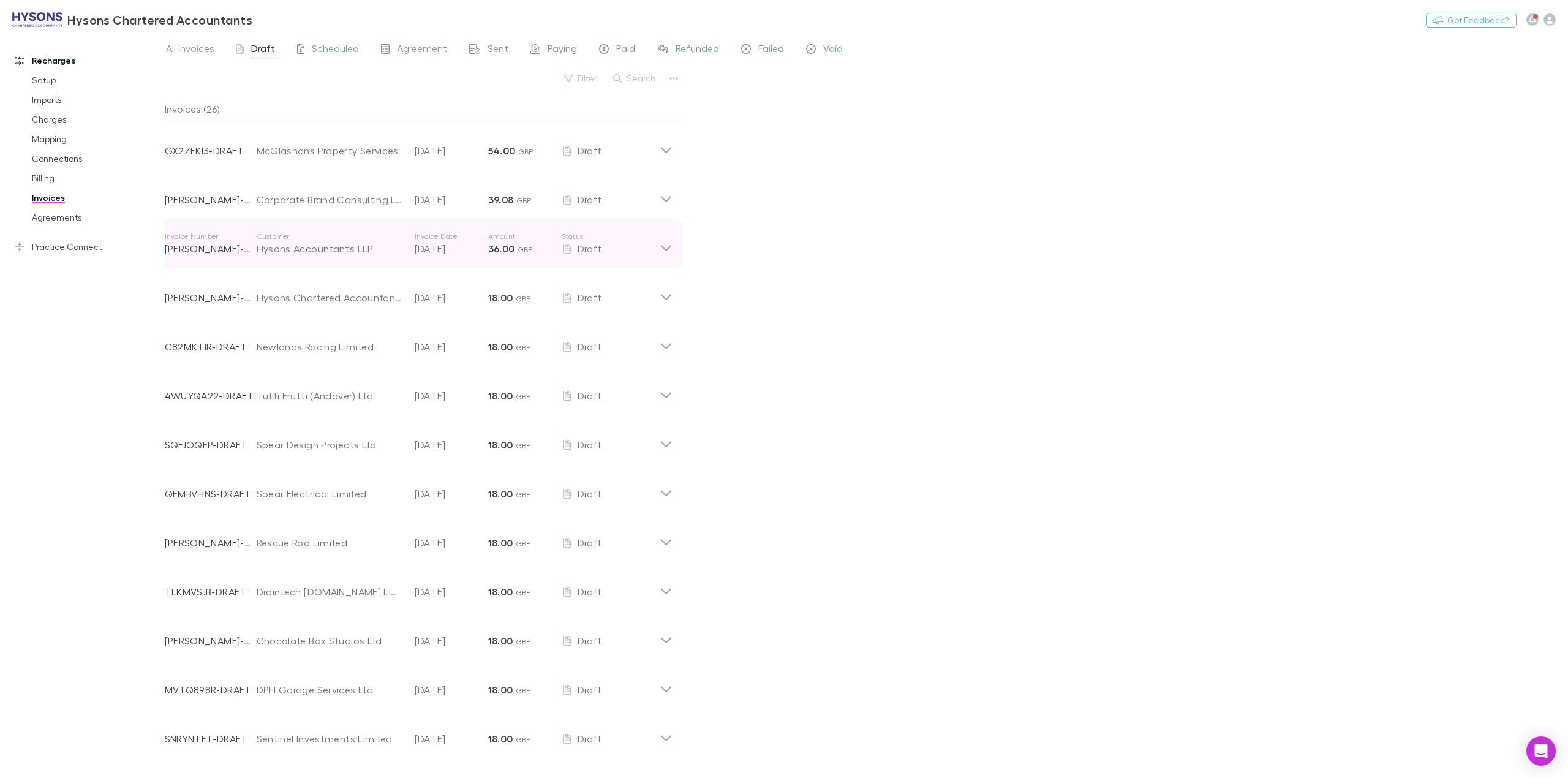
click at [666, 247] on icon at bounding box center [666, 244] width 13 height 25
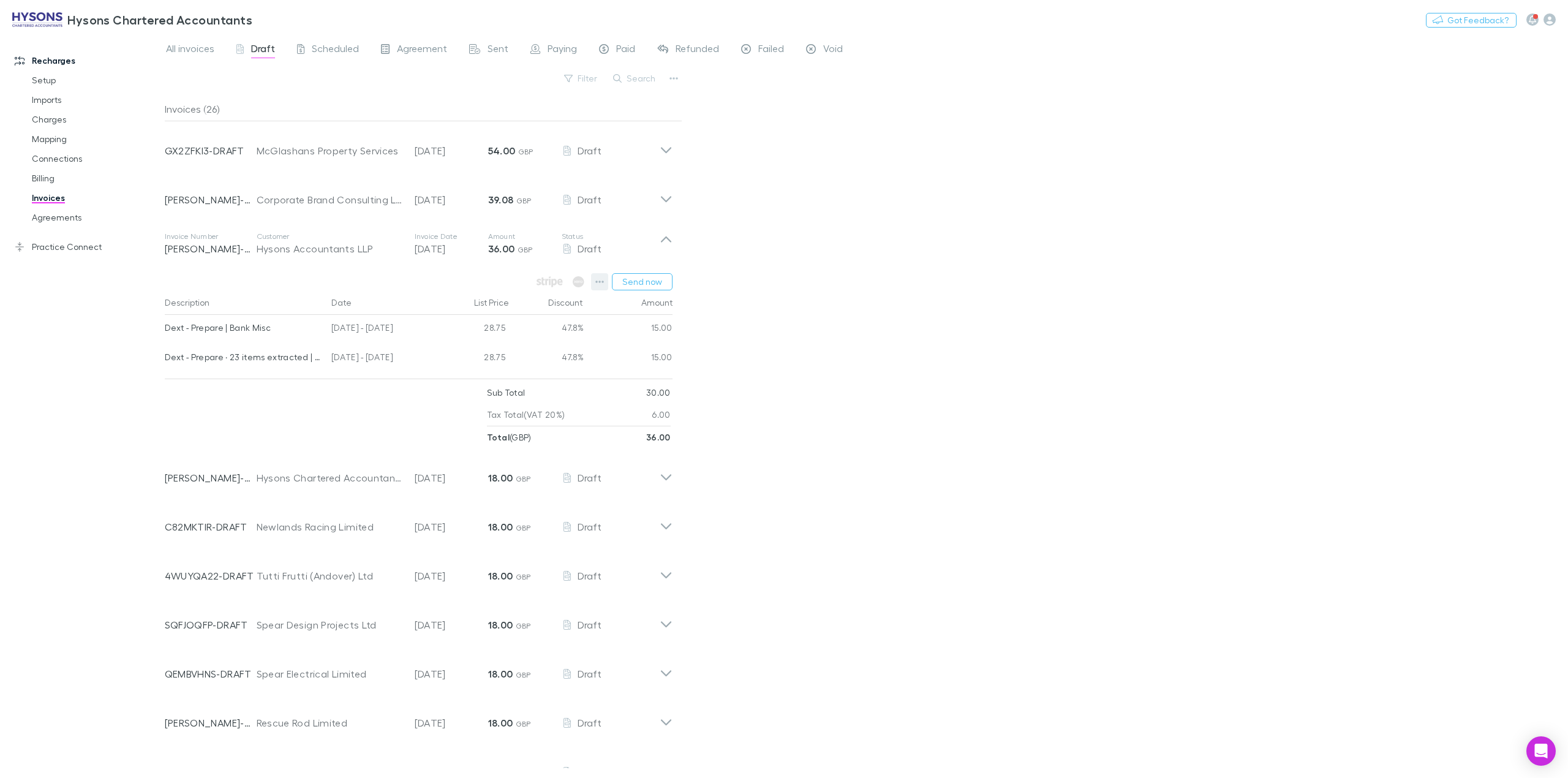
click at [601, 278] on icon "button" at bounding box center [599, 282] width 9 height 10
click at [514, 432] on p "View customer" at bounding box center [524, 433] width 149 height 15
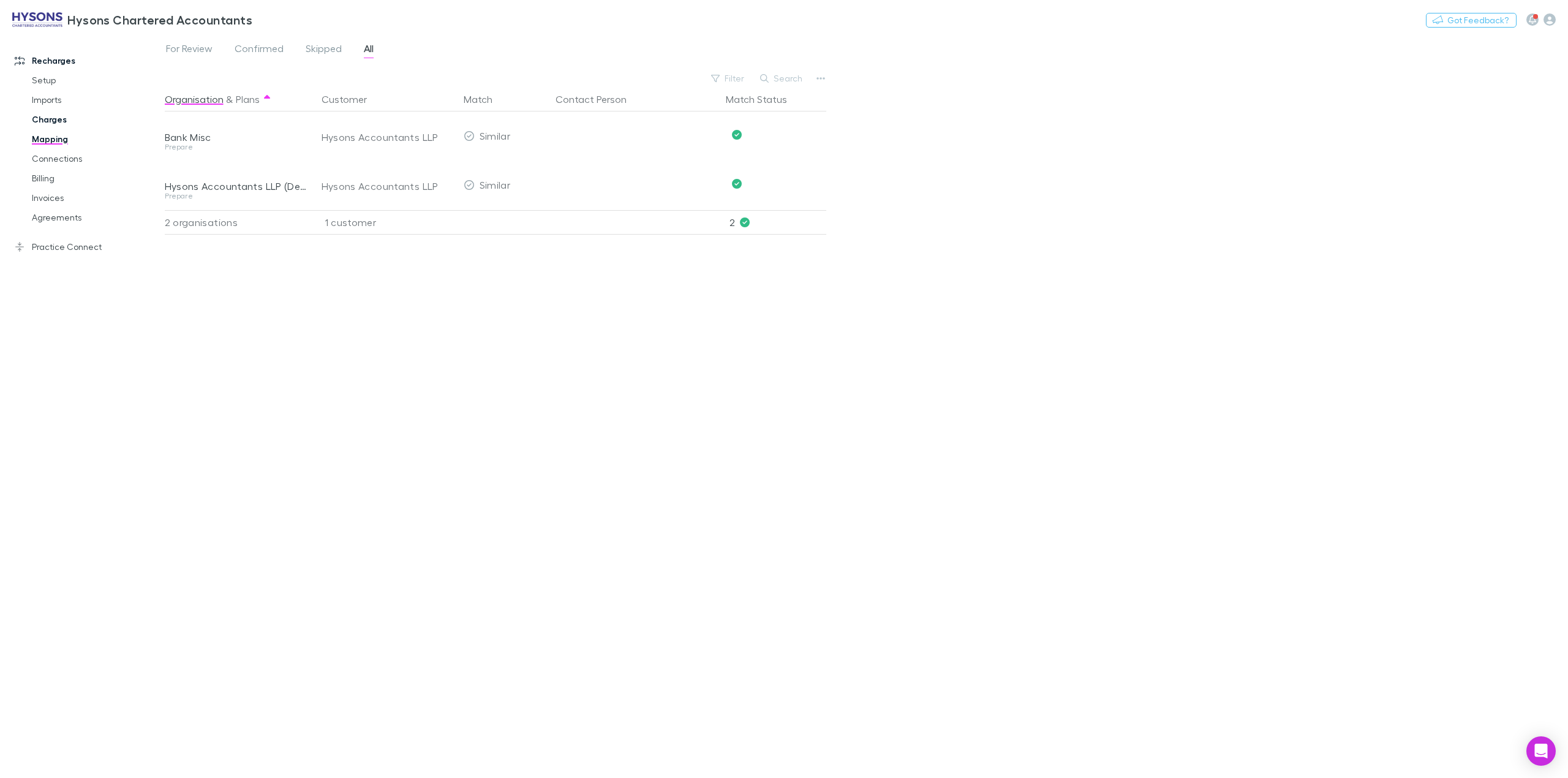
click at [52, 121] on link "Charges" at bounding box center [97, 119] width 155 height 19
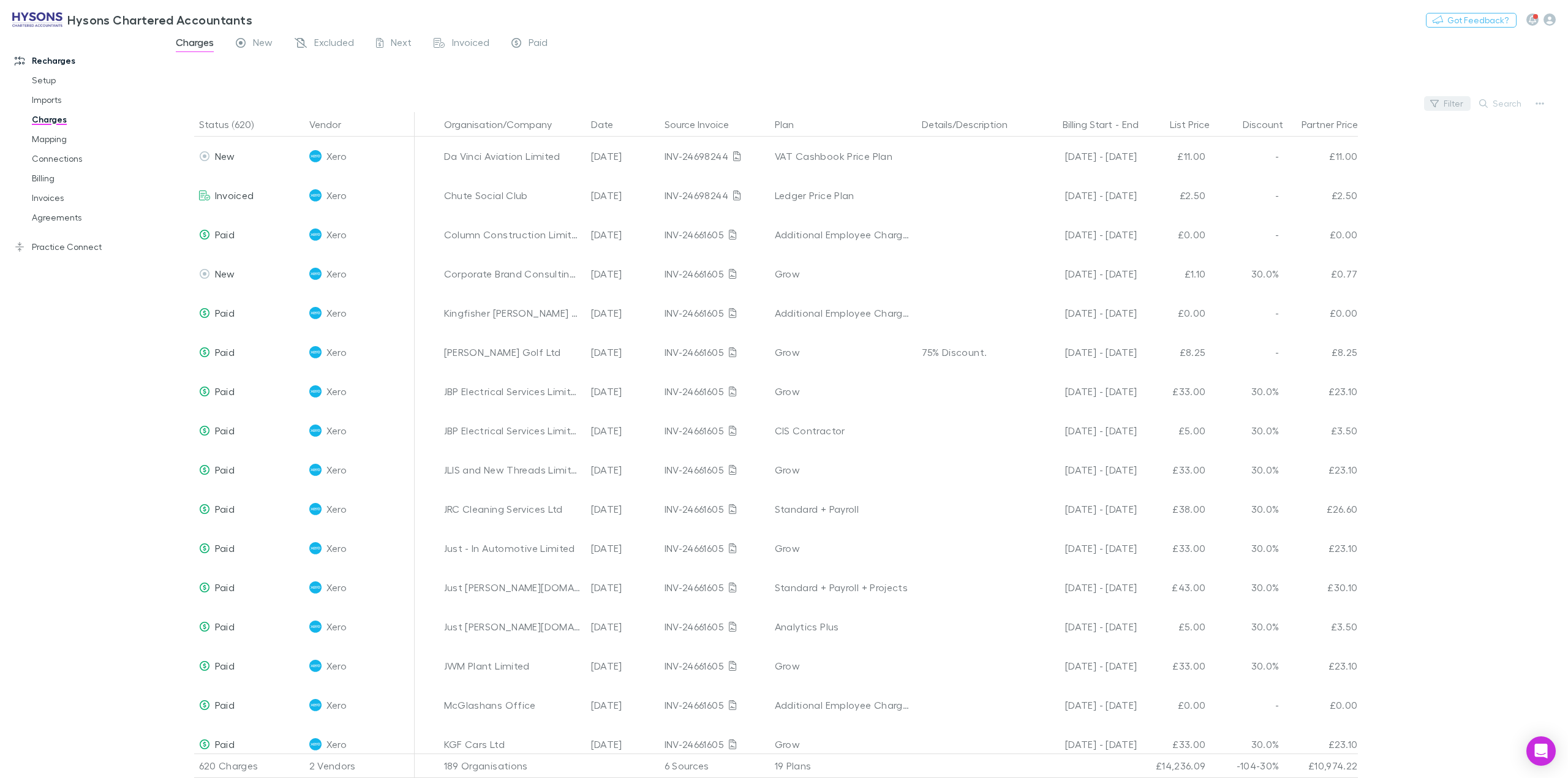
click at [1449, 109] on button "Filter" at bounding box center [1448, 103] width 47 height 15
click at [1273, 206] on li "Dext" at bounding box center [1365, 202] width 213 height 19
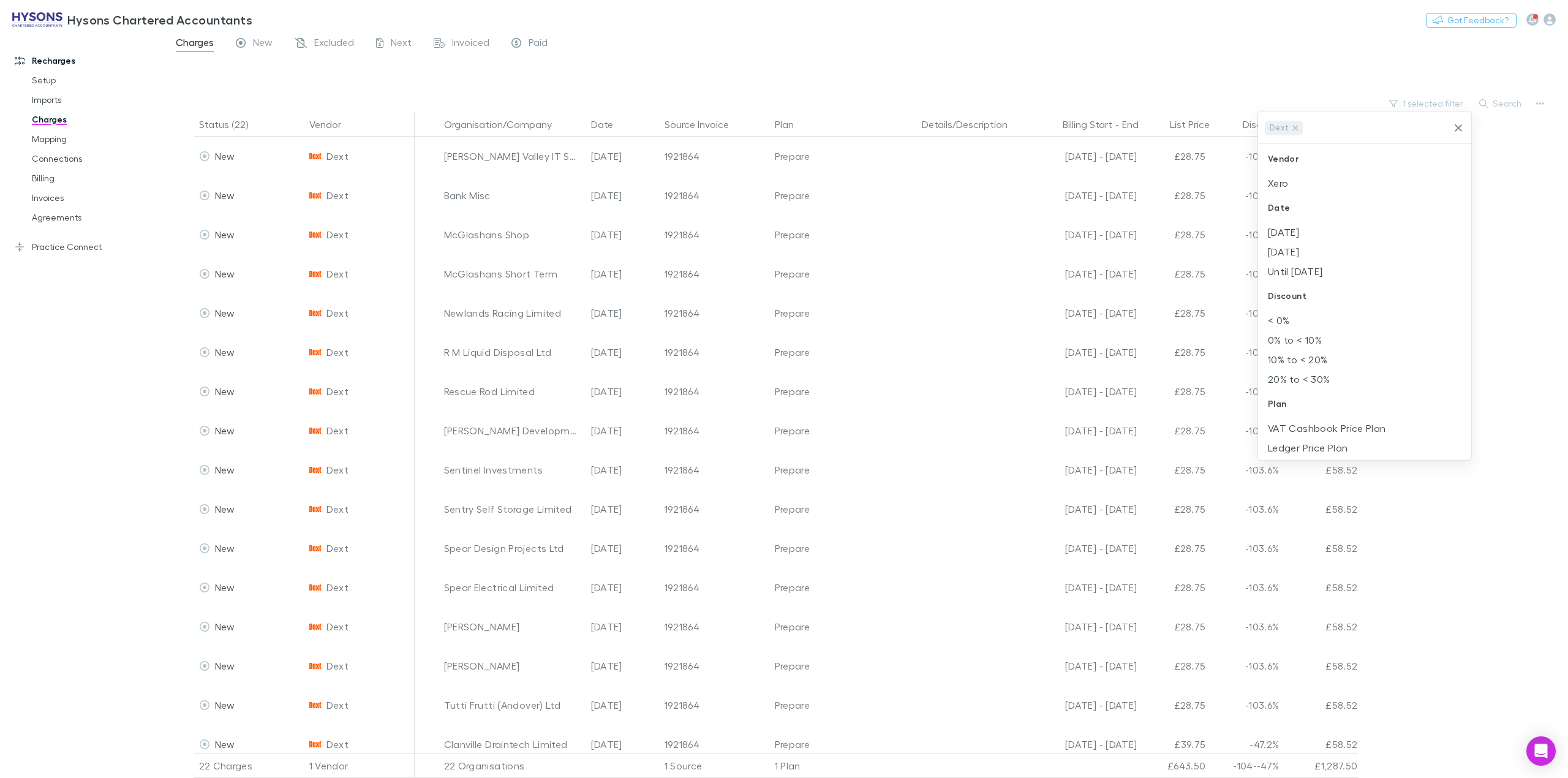
click at [66, 552] on div at bounding box center [784, 389] width 1568 height 778
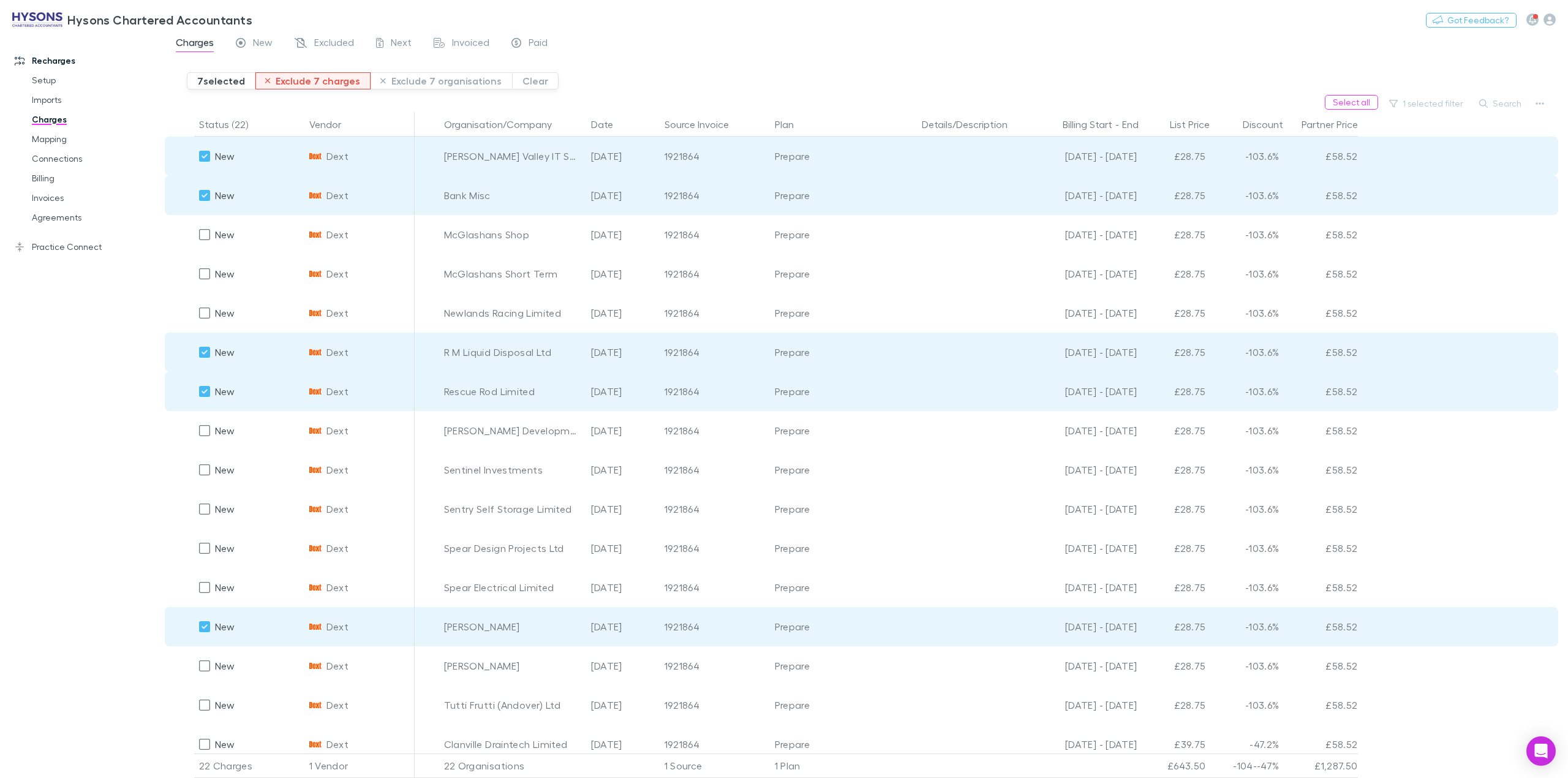
click at [312, 81] on button "Exclude 7 charges" at bounding box center [313, 81] width 116 height 17
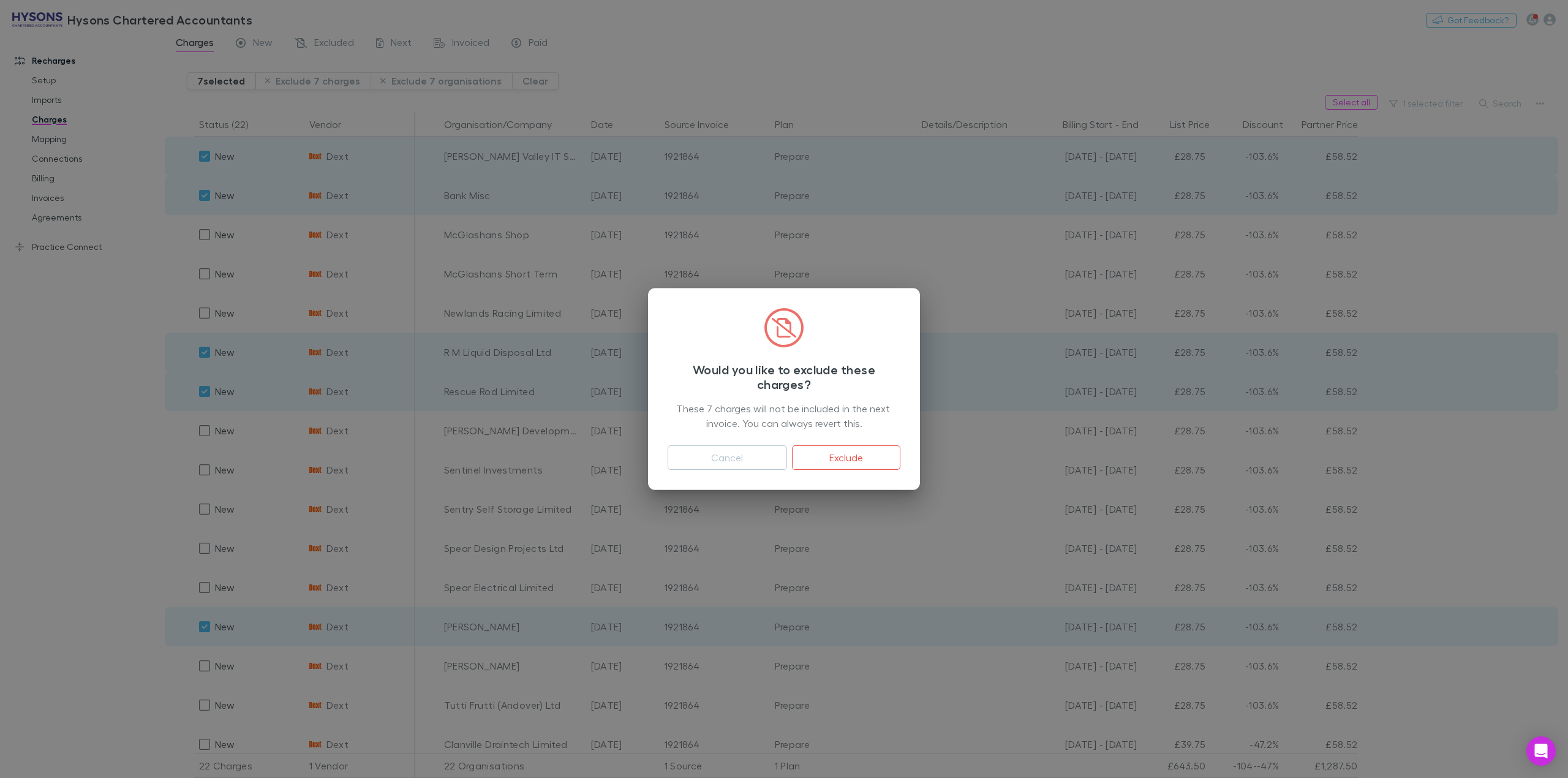
click at [843, 455] on button "Exclude" at bounding box center [846, 458] width 109 height 25
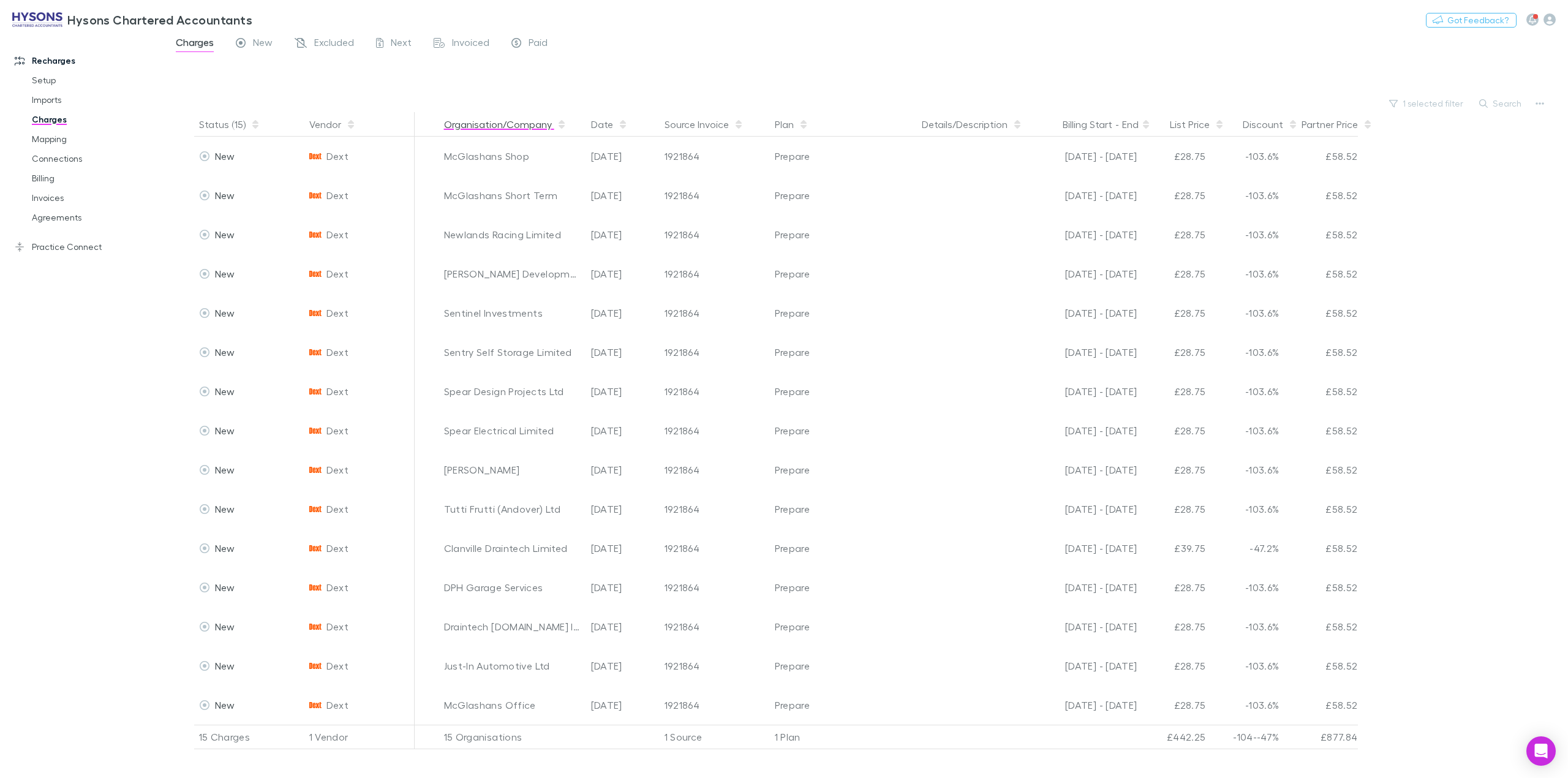
click at [499, 121] on button "Organisation/Company" at bounding box center [505, 124] width 123 height 25
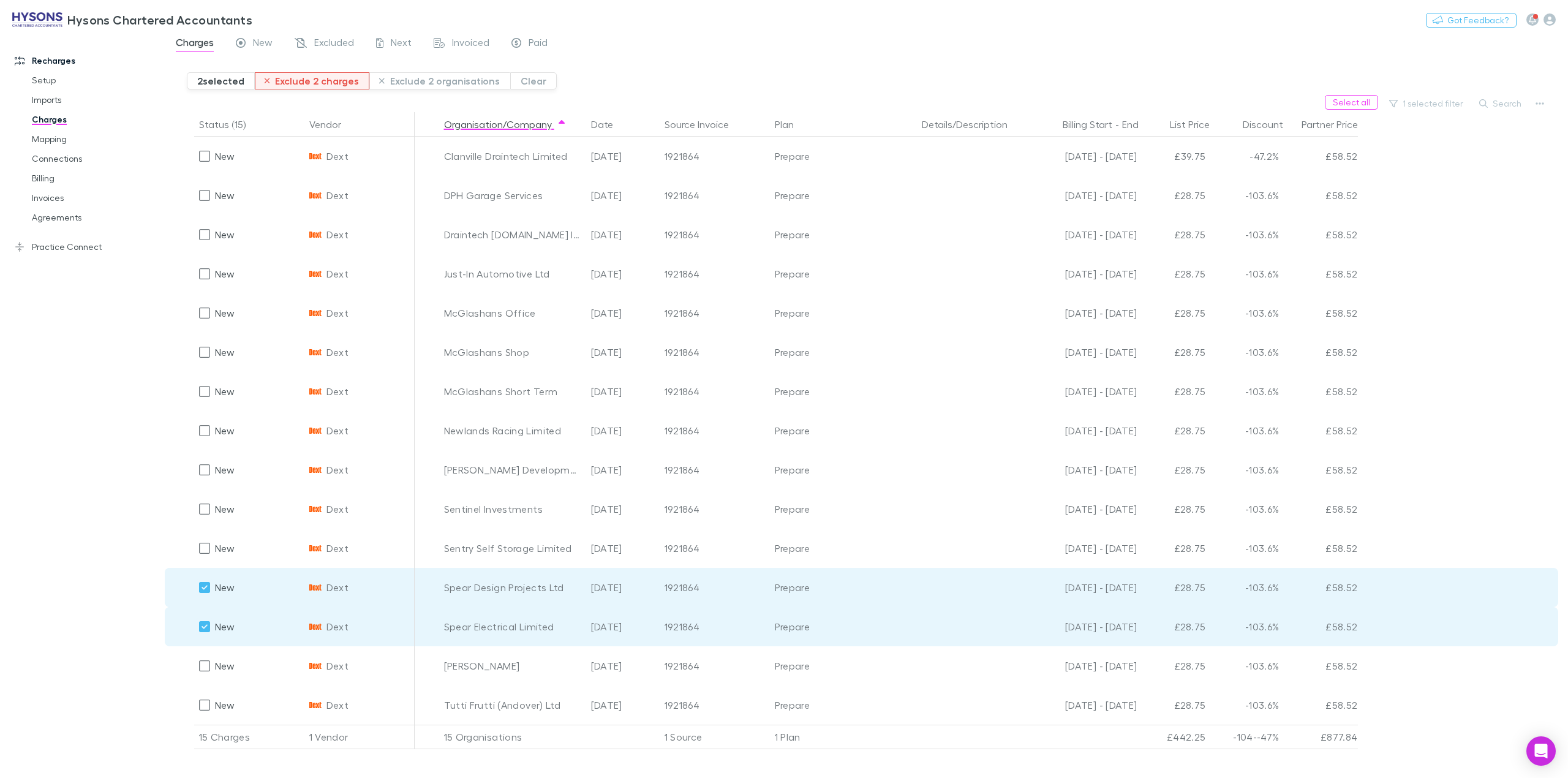
click at [327, 84] on button "Exclude 2 charges" at bounding box center [312, 81] width 115 height 17
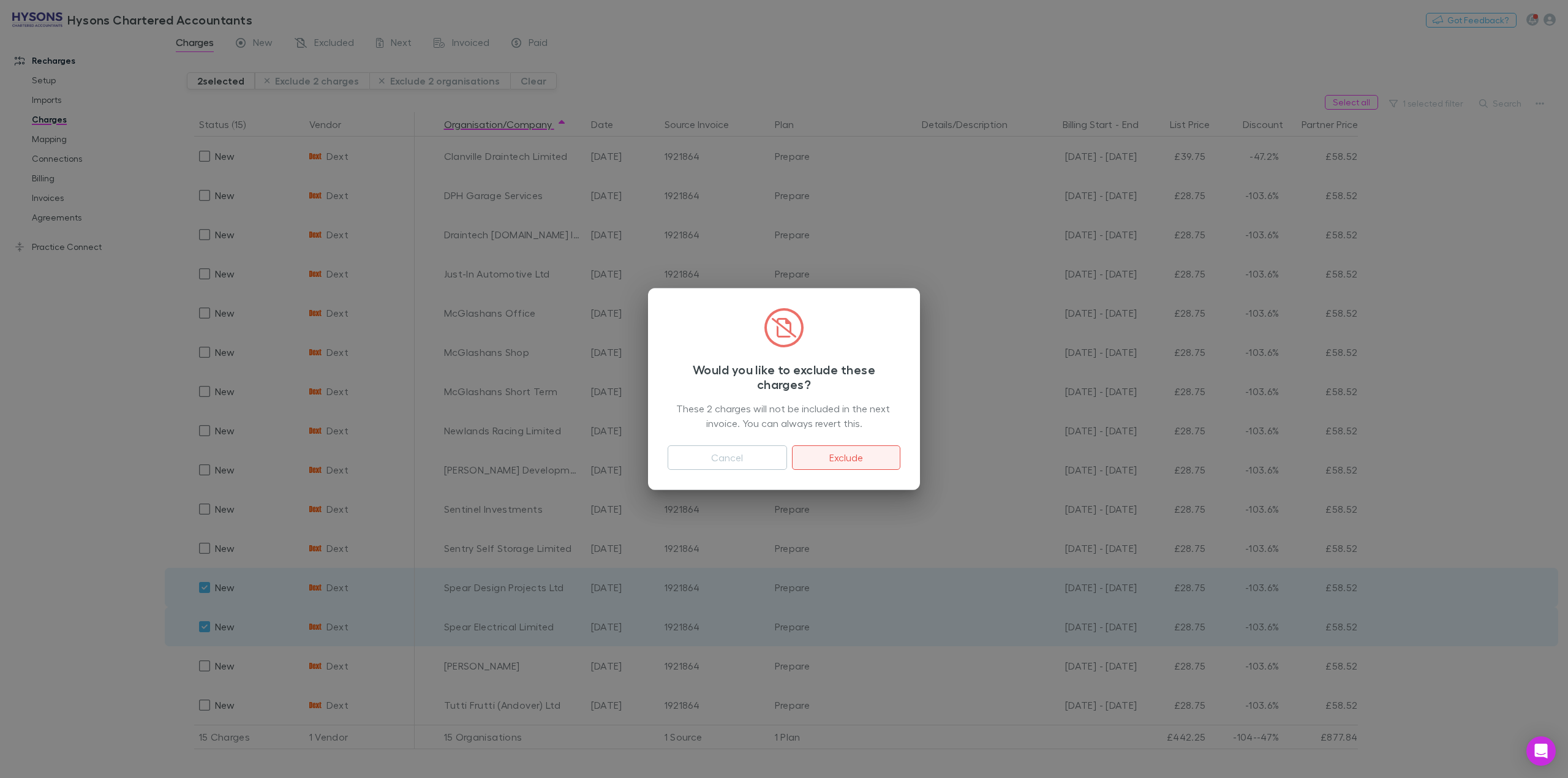
click at [836, 458] on button "Exclude" at bounding box center [846, 458] width 109 height 25
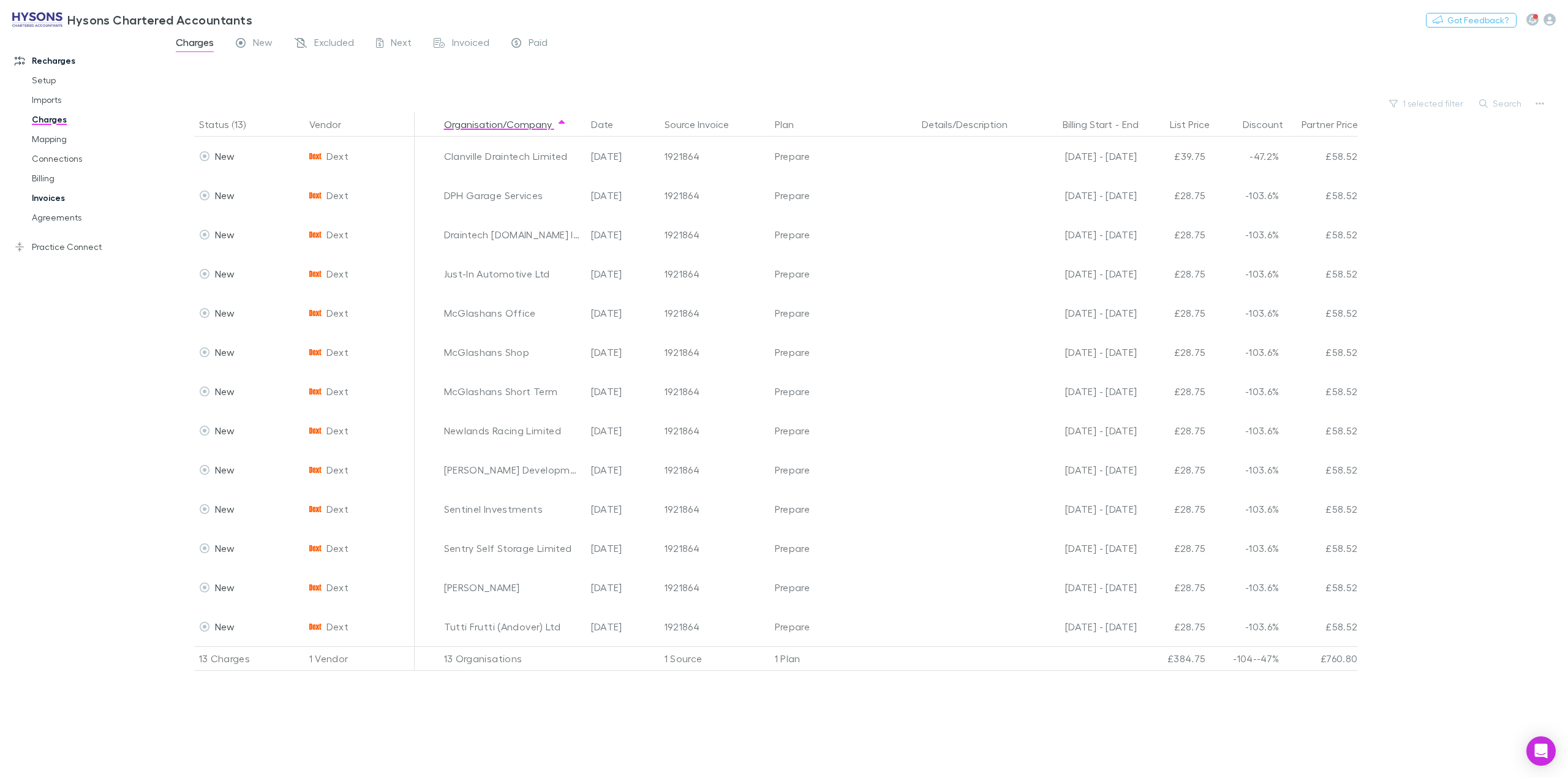
click at [54, 199] on link "Invoices" at bounding box center [97, 197] width 155 height 19
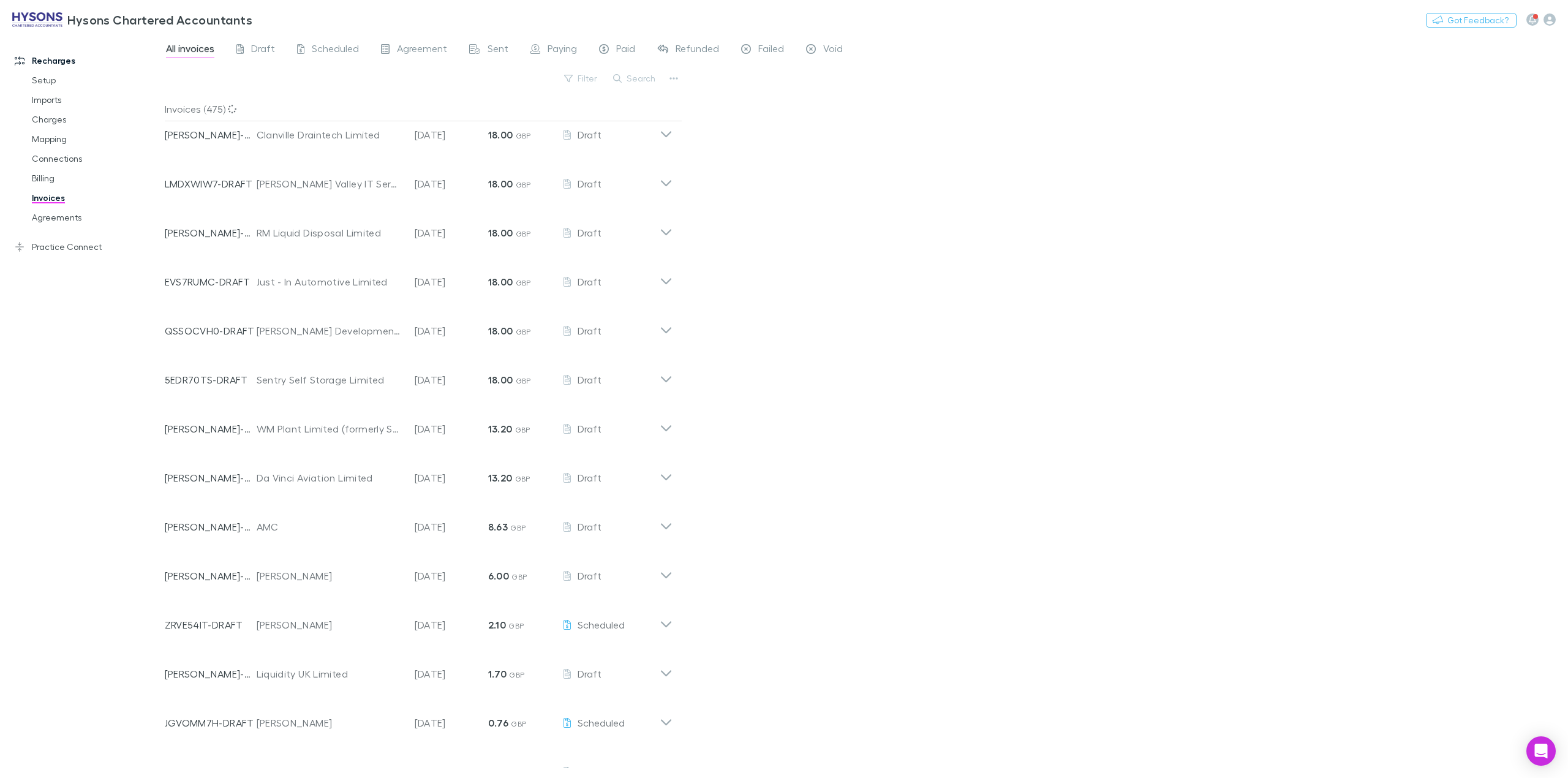
scroll to position [842, 0]
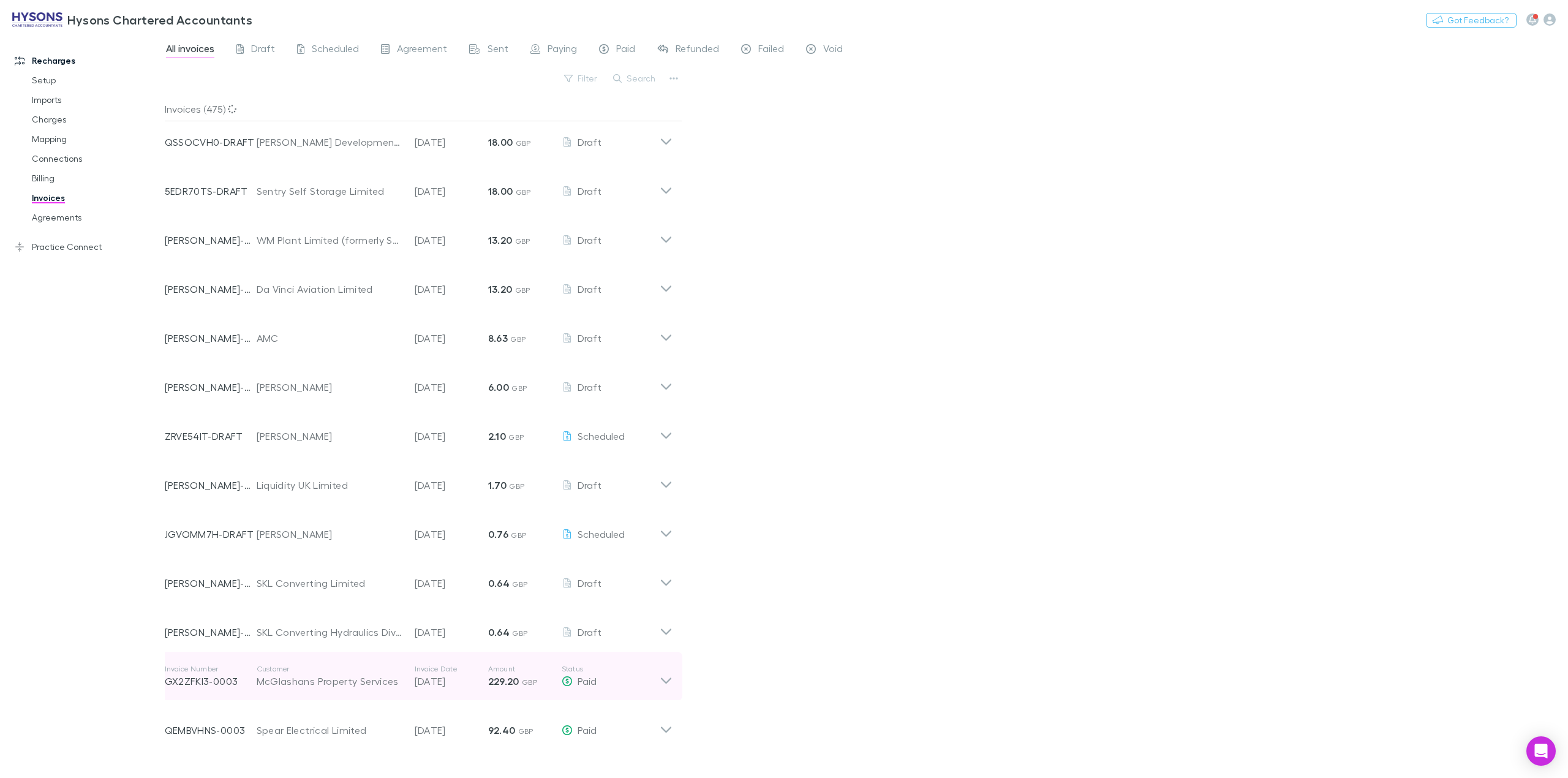
click at [790, 404] on div "All invoices Draft Scheduled Agreement Sent Paying Paid Refunded Failed Void Fi…" at bounding box center [866, 406] width 1404 height 743
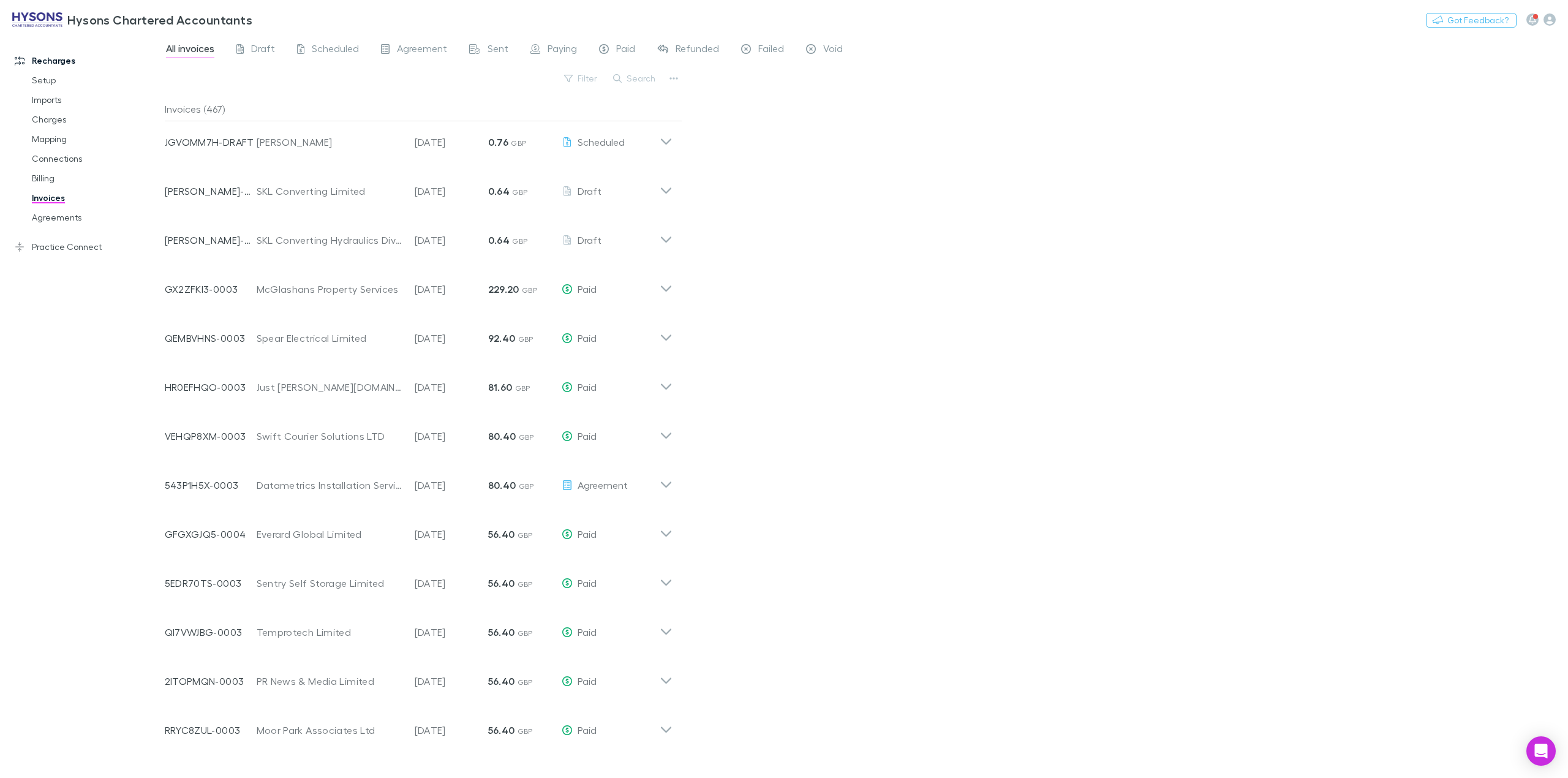
scroll to position [0, 0]
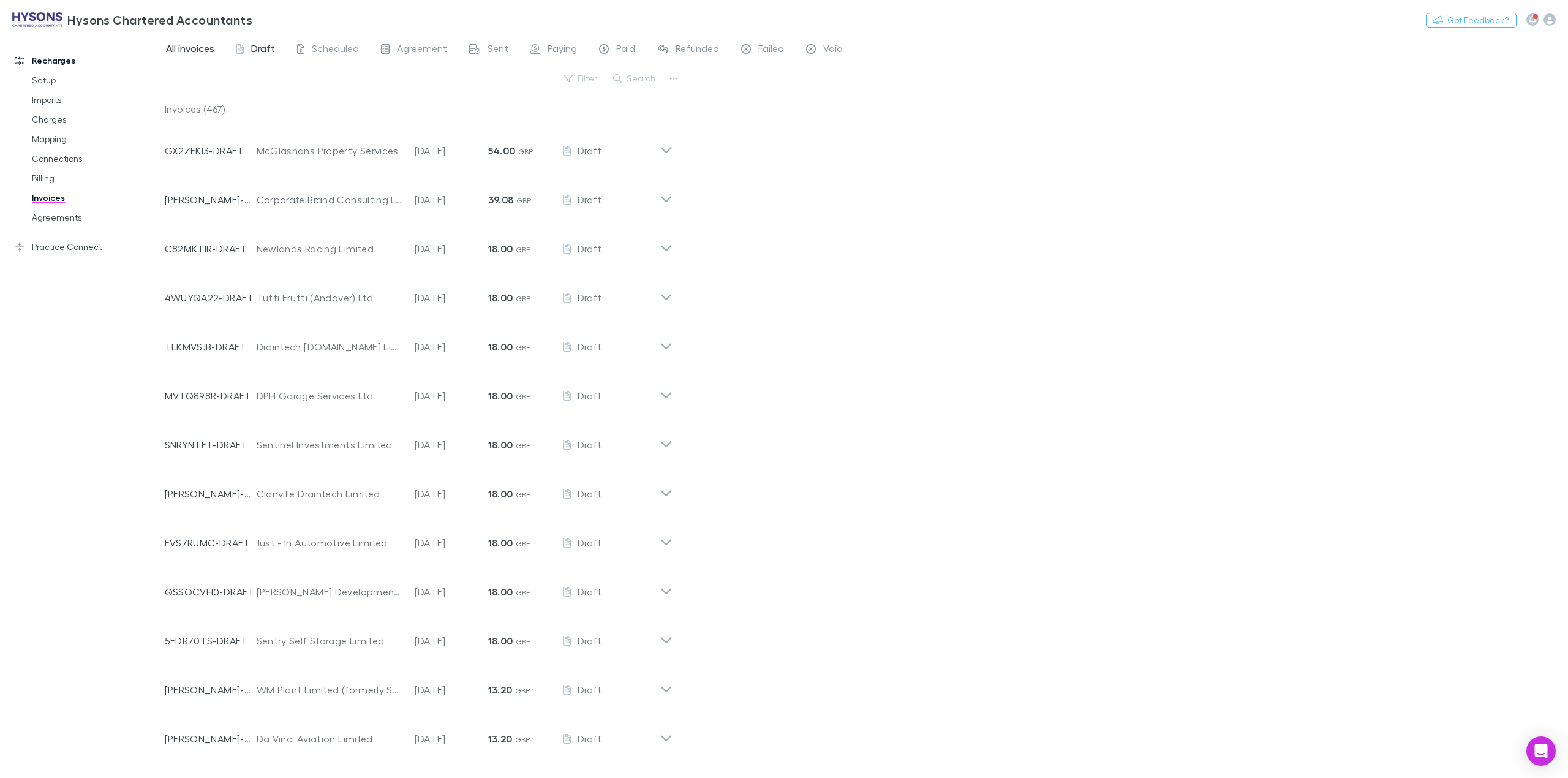
click at [268, 50] on span "Draft" at bounding box center [263, 50] width 24 height 16
click at [666, 153] on icon at bounding box center [666, 146] width 13 height 25
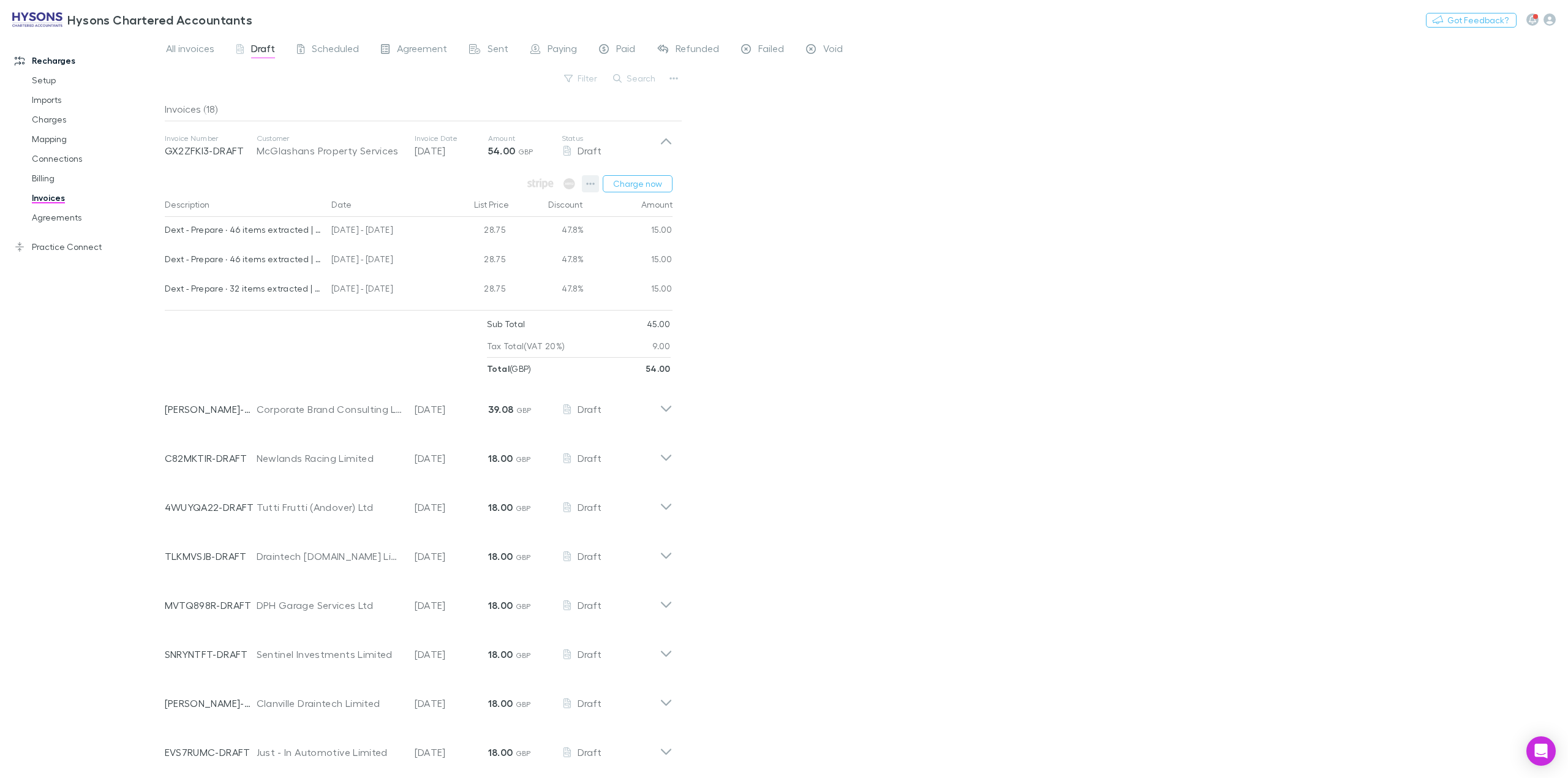
click at [595, 184] on button "button" at bounding box center [590, 184] width 17 height 17
click at [867, 305] on div at bounding box center [784, 389] width 1568 height 778
click at [382, 345] on div at bounding box center [325, 346] width 322 height 67
click at [663, 143] on icon at bounding box center [666, 146] width 13 height 25
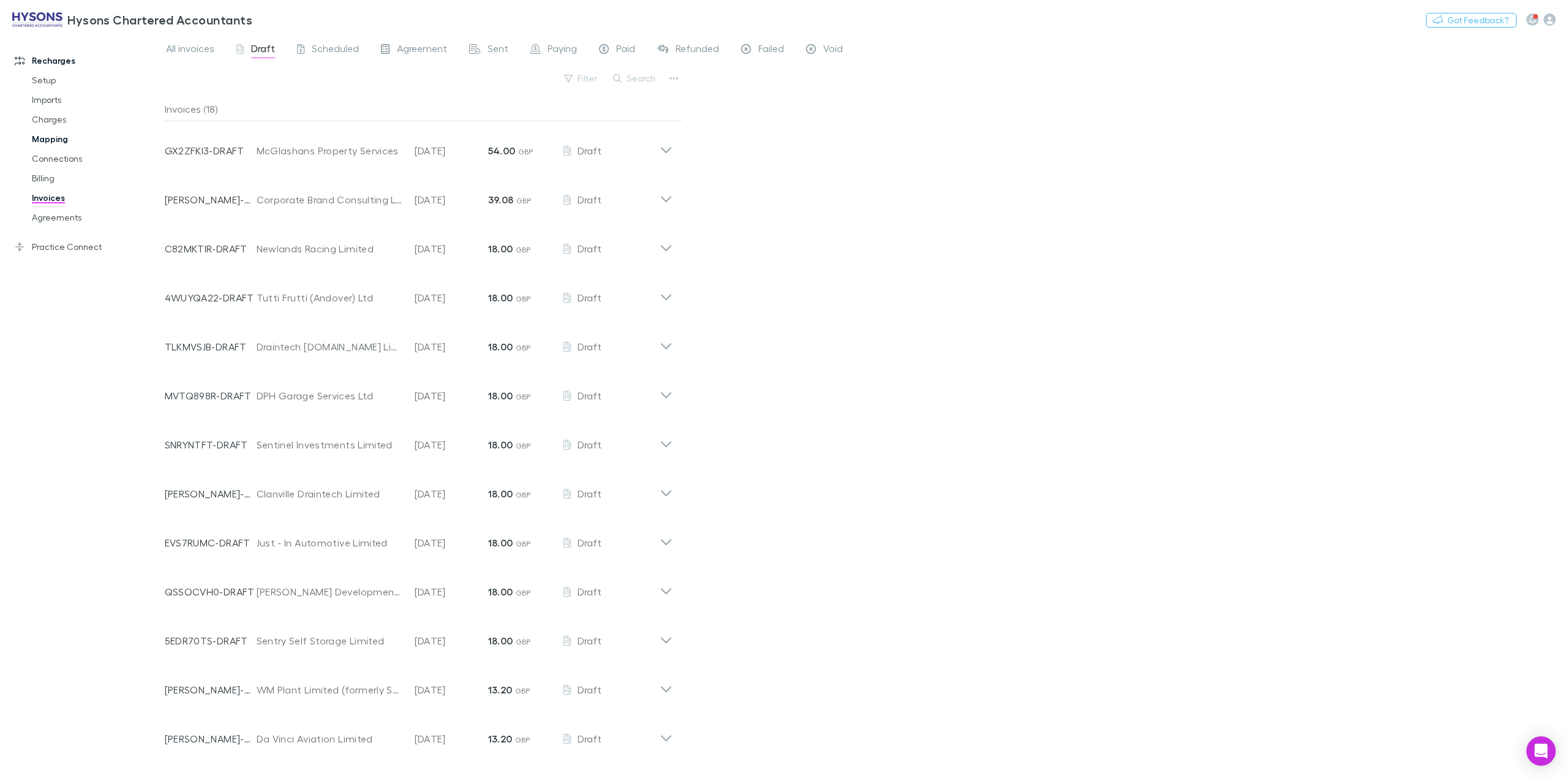
click at [57, 140] on link "Mapping" at bounding box center [97, 139] width 155 height 19
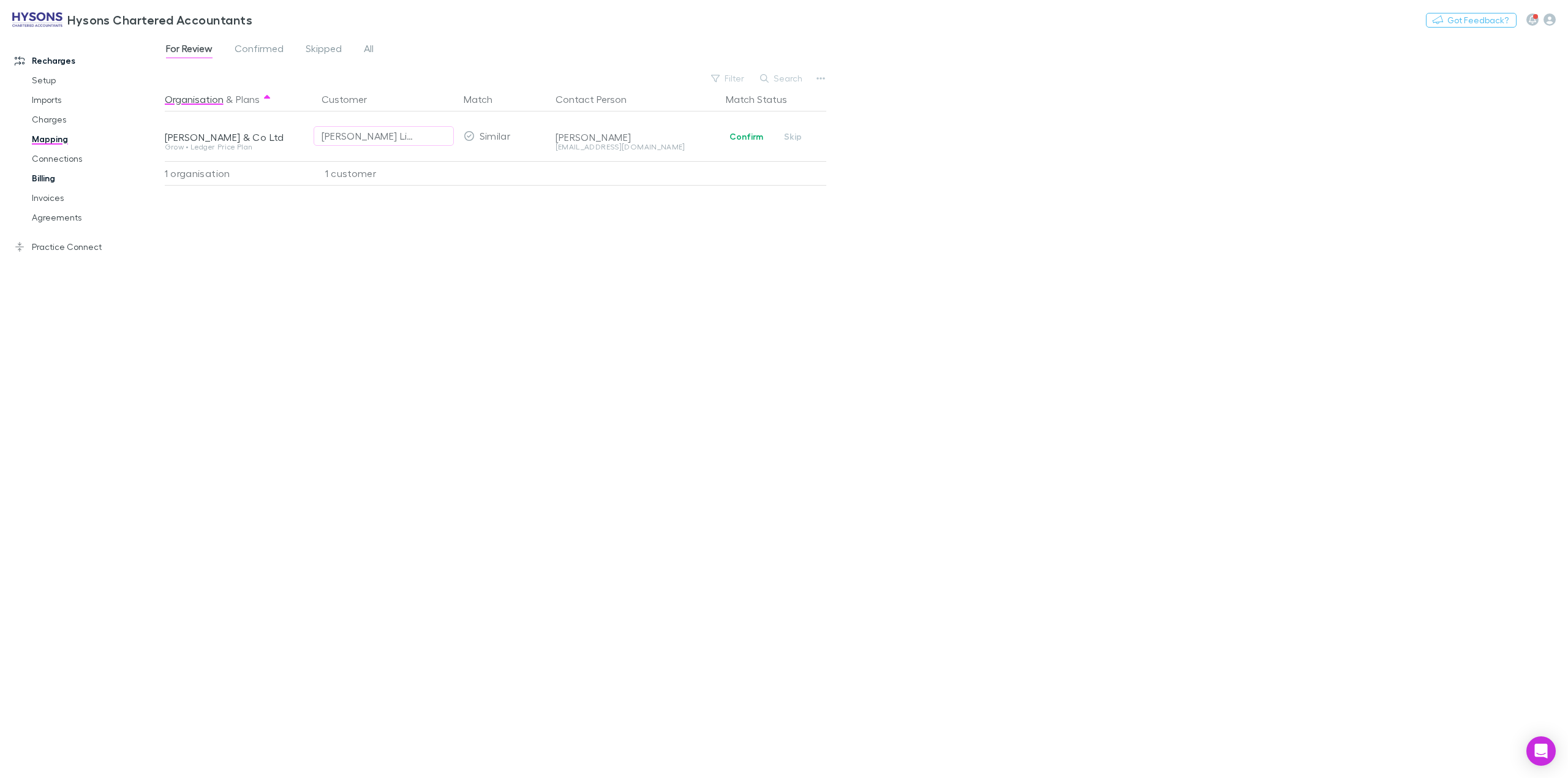
drag, startPoint x: 48, startPoint y: 184, endPoint x: 50, endPoint y: 178, distance: 6.3
click at [47, 184] on link "Billing" at bounding box center [97, 178] width 155 height 19
click at [50, 178] on link "Billing" at bounding box center [97, 178] width 155 height 19
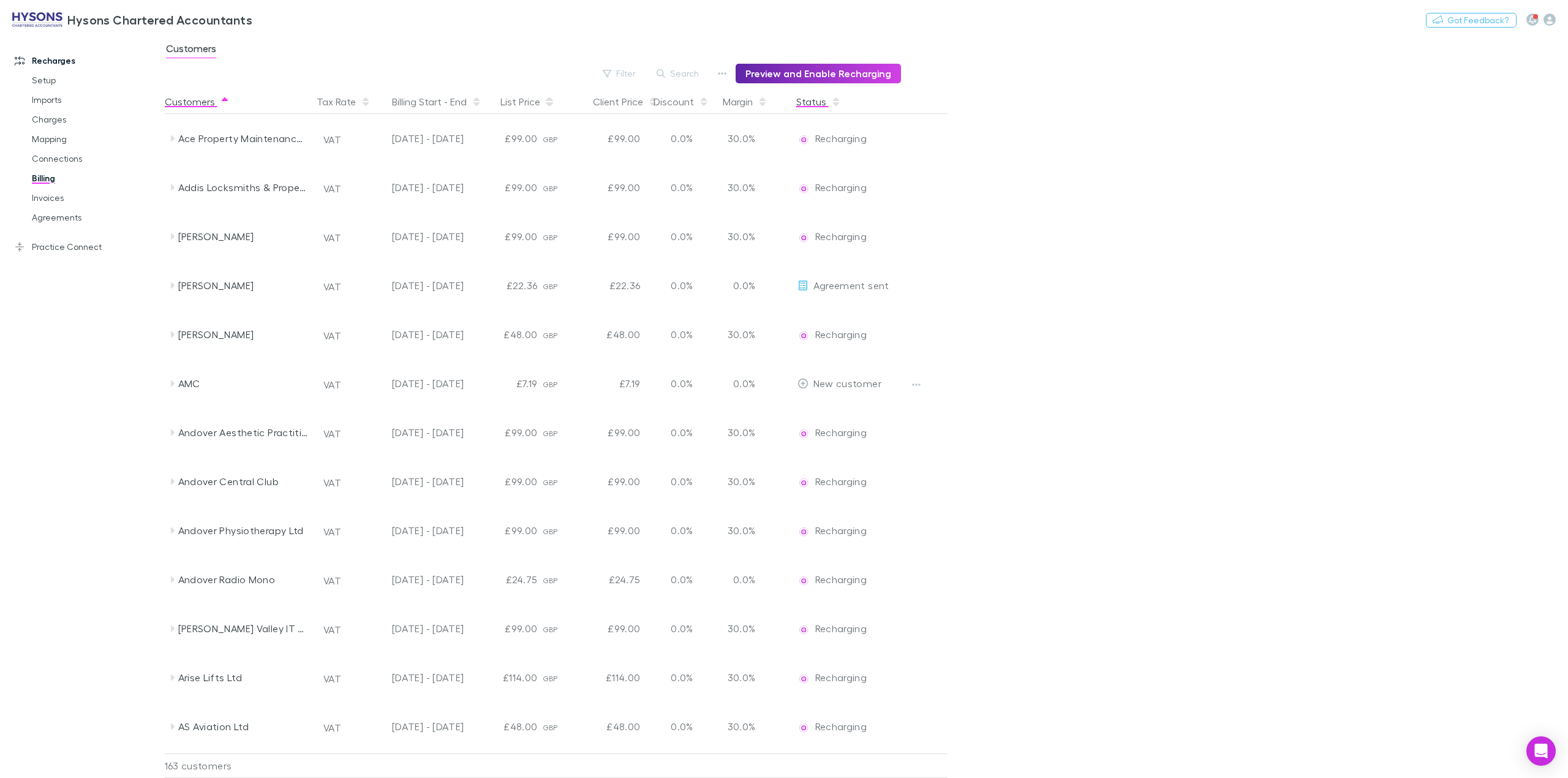
click at [813, 104] on button "Status" at bounding box center [819, 102] width 45 height 25
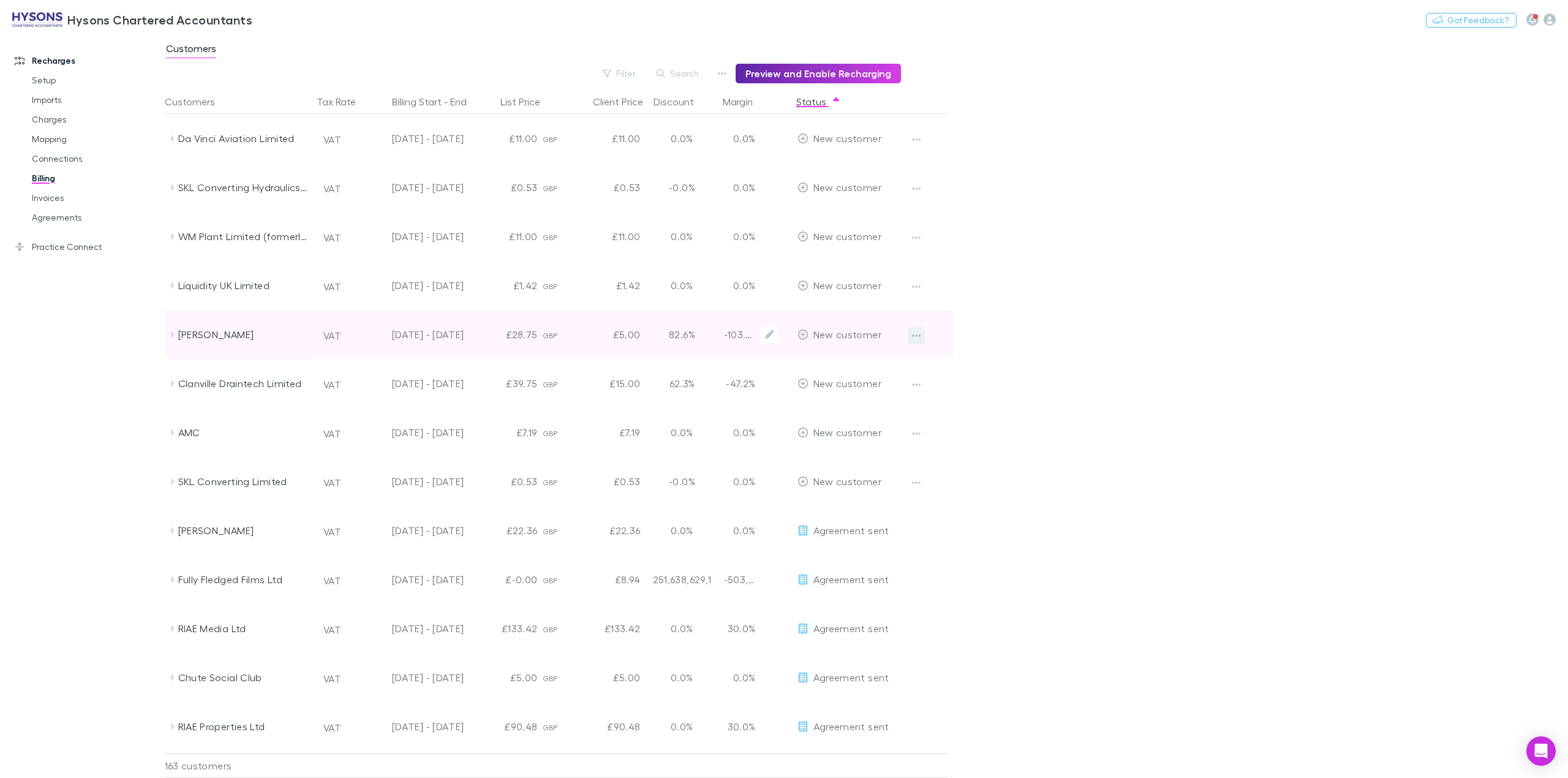
click at [916, 337] on icon "button" at bounding box center [916, 335] width 9 height 10
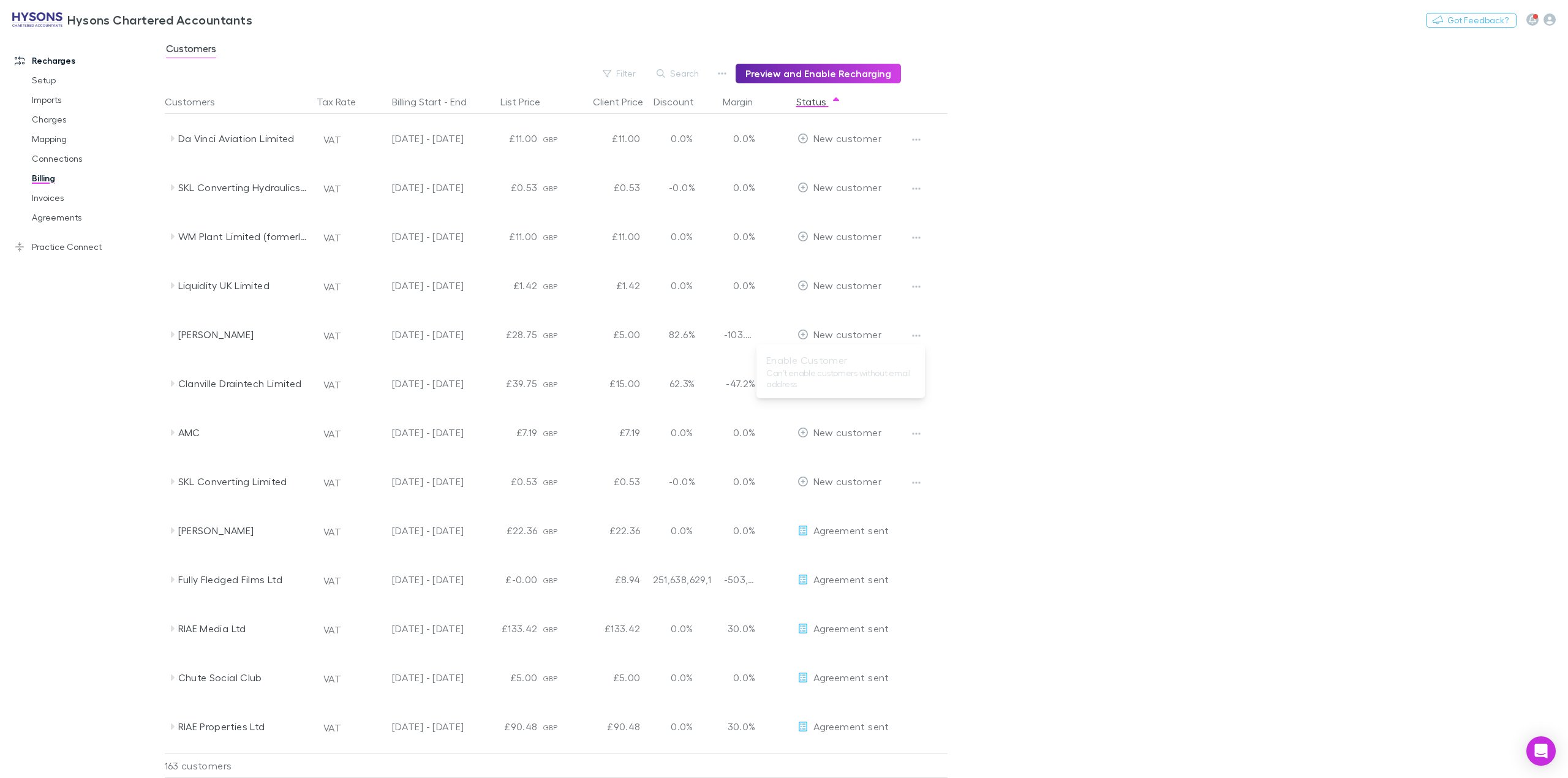
click at [1068, 398] on div at bounding box center [784, 389] width 1568 height 778
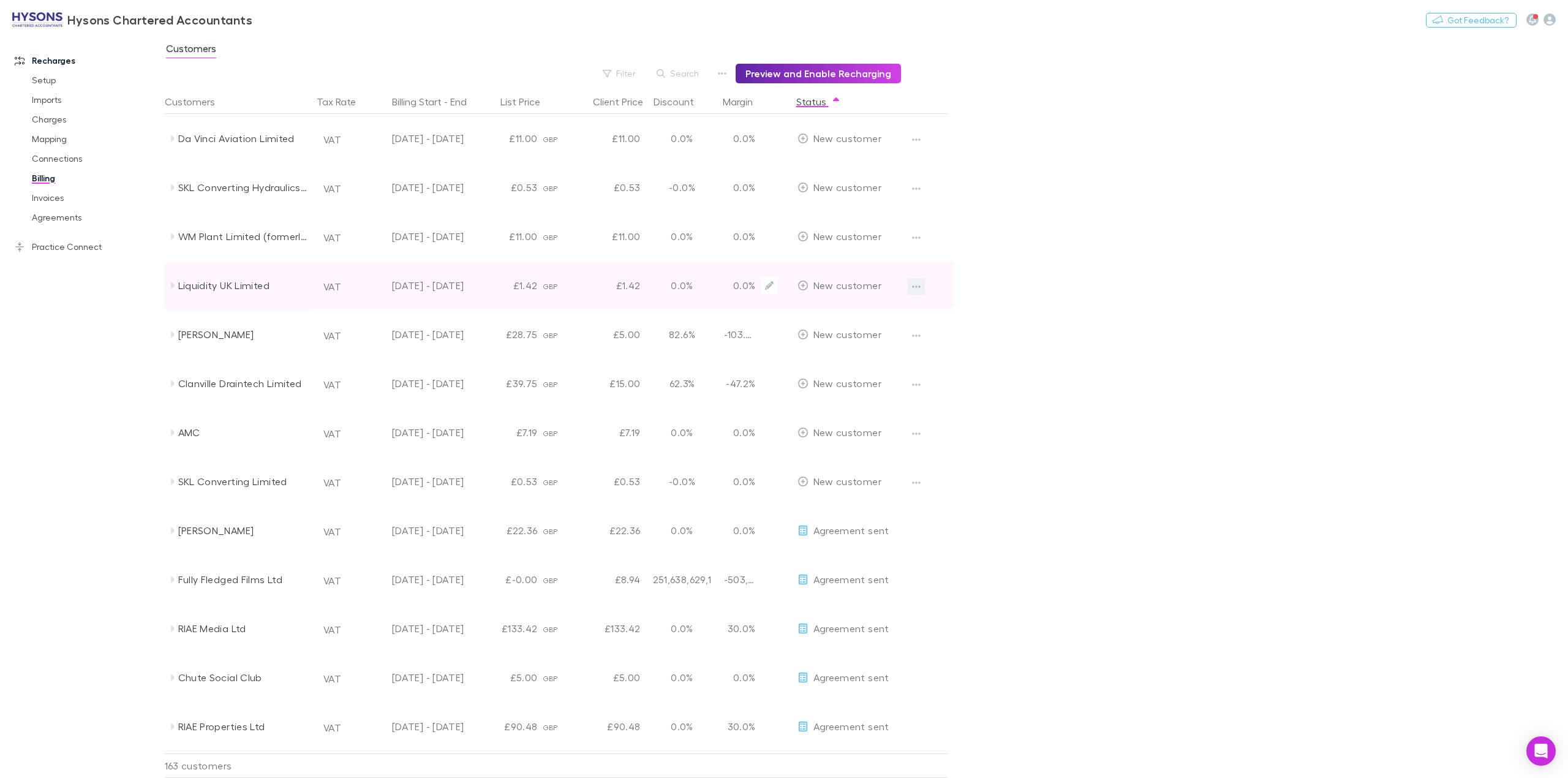
click at [919, 288] on icon "button" at bounding box center [916, 286] width 9 height 10
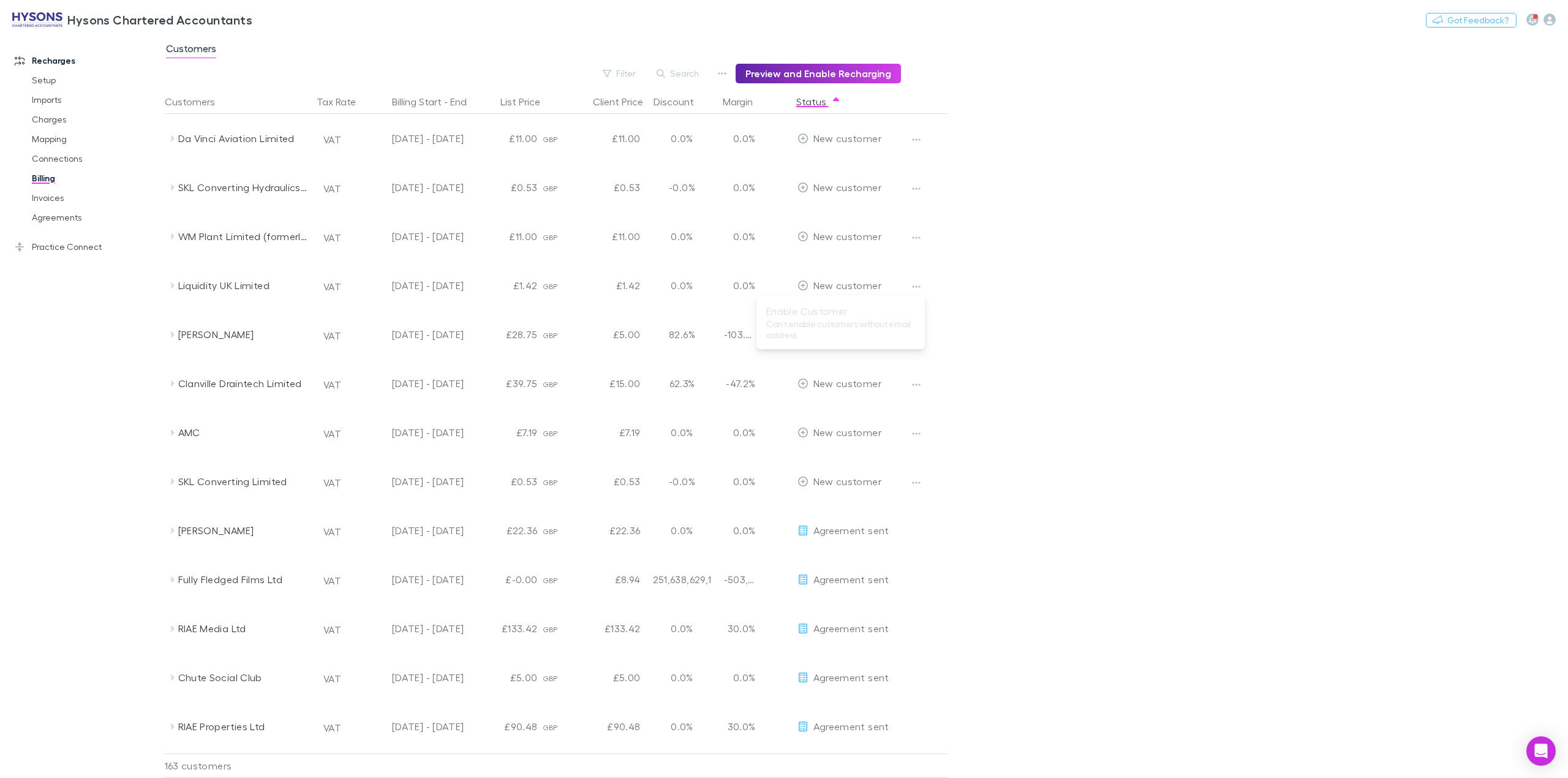
click at [1117, 323] on div at bounding box center [784, 389] width 1568 height 778
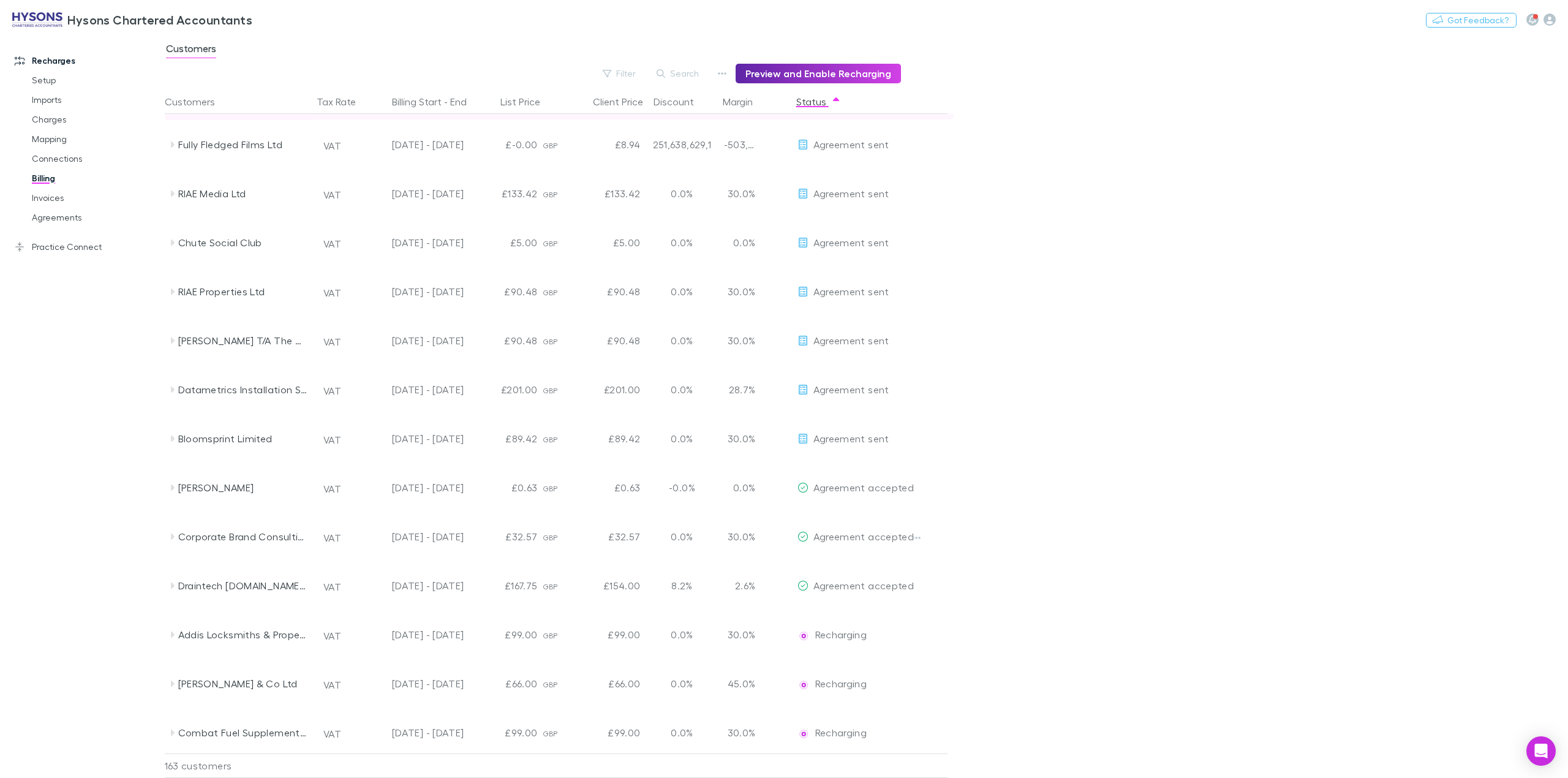
scroll to position [545, 0]
